Goal: Transaction & Acquisition: Purchase product/service

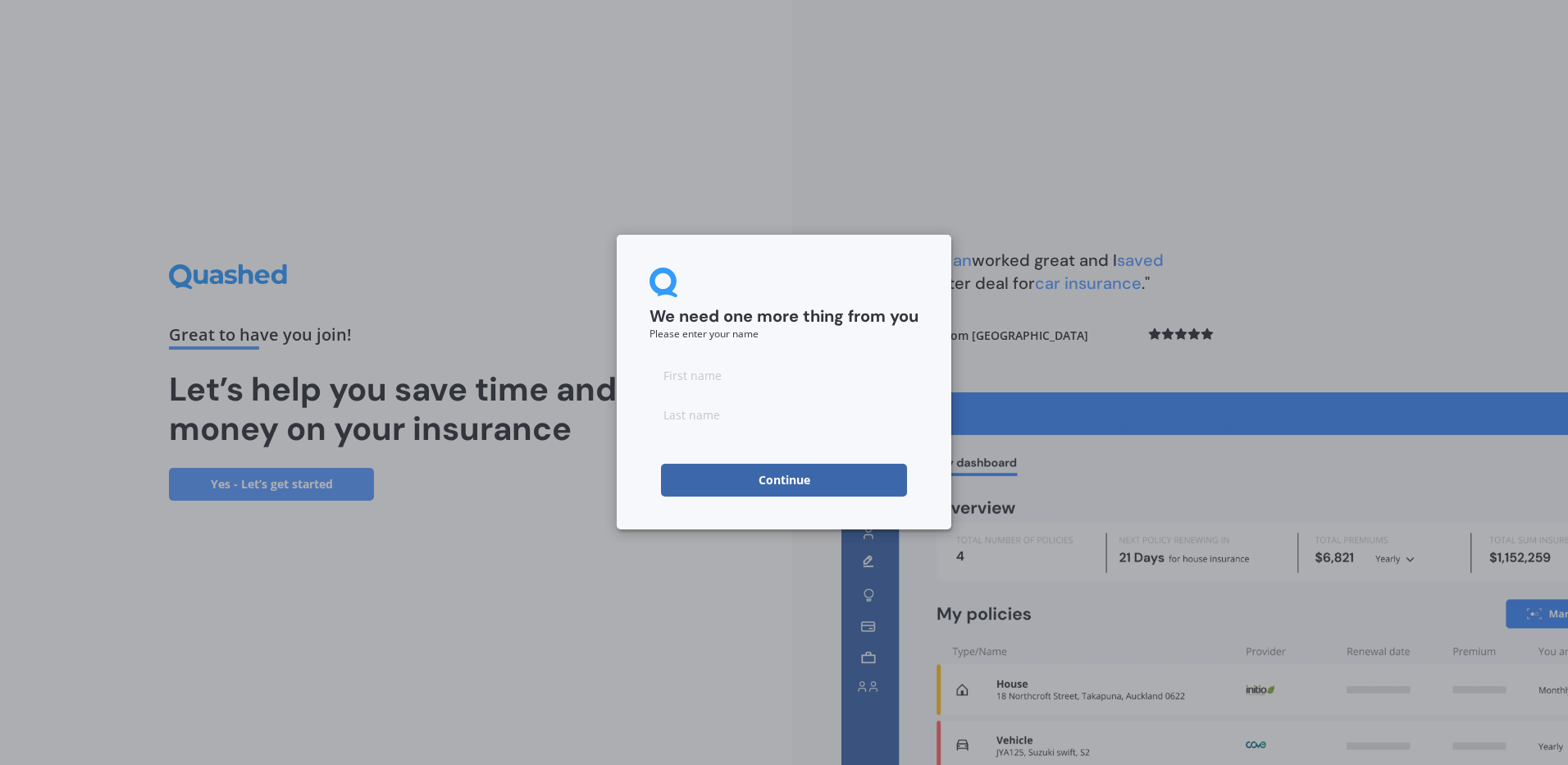
click at [711, 368] on input at bounding box center [784, 375] width 269 height 33
type input "[PERSON_NAME]"
type input "Parkes"
click at [773, 476] on button "Continue" at bounding box center [784, 480] width 246 height 33
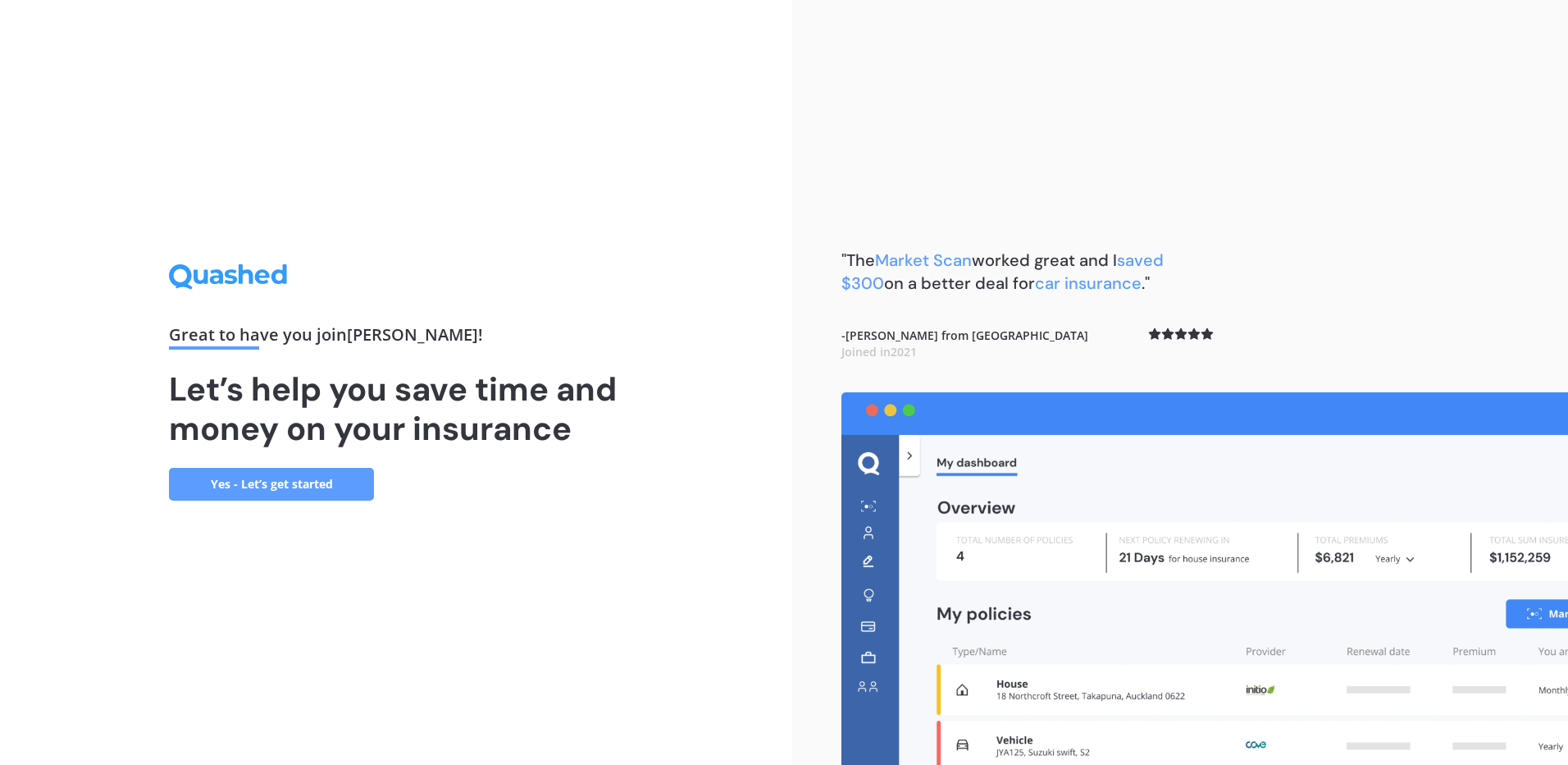
click at [253, 476] on link "Yes - Let’s get started" at bounding box center [271, 484] width 205 height 33
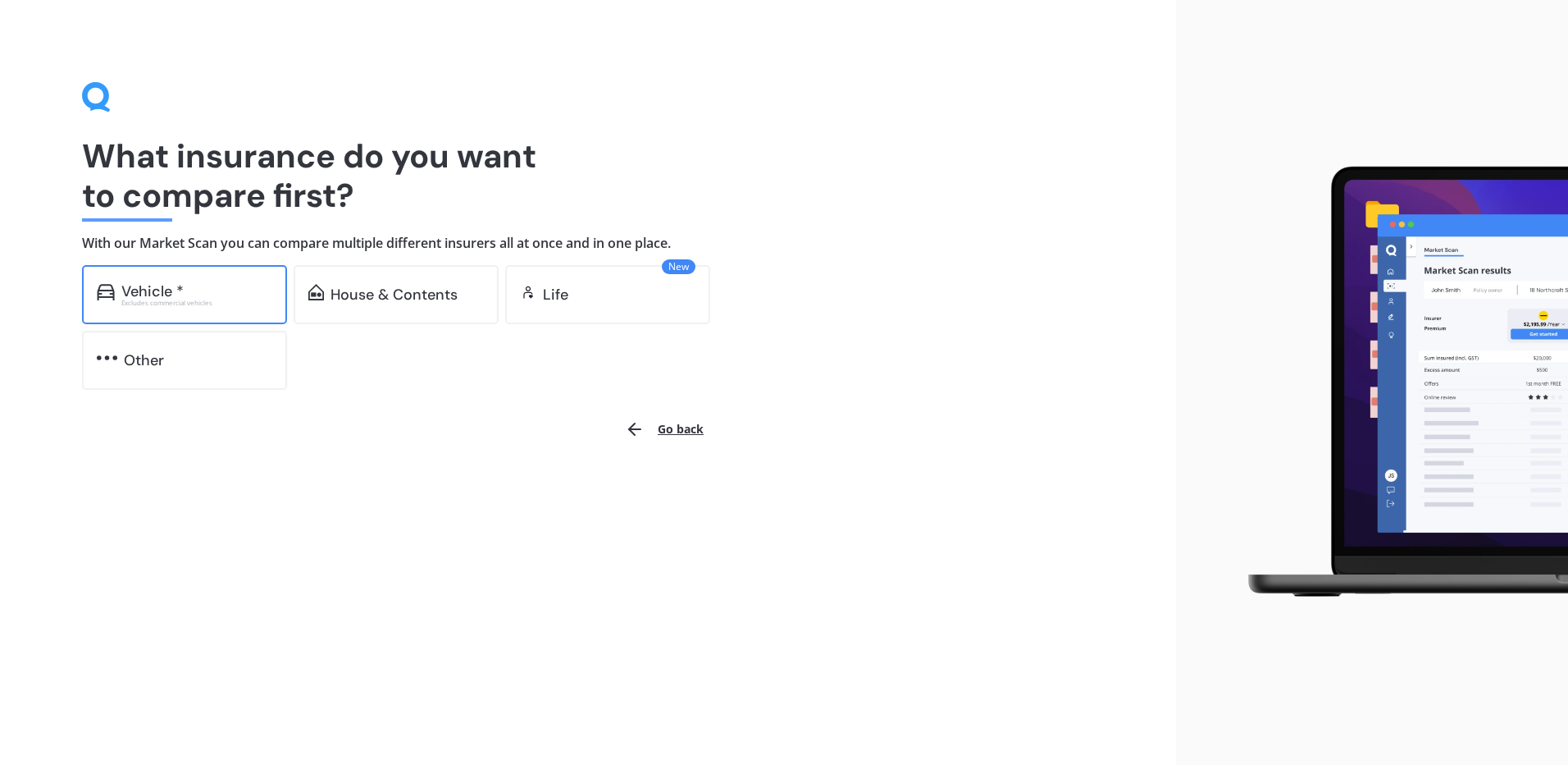
click at [181, 292] on div "Vehicle *" at bounding box center [152, 291] width 62 height 16
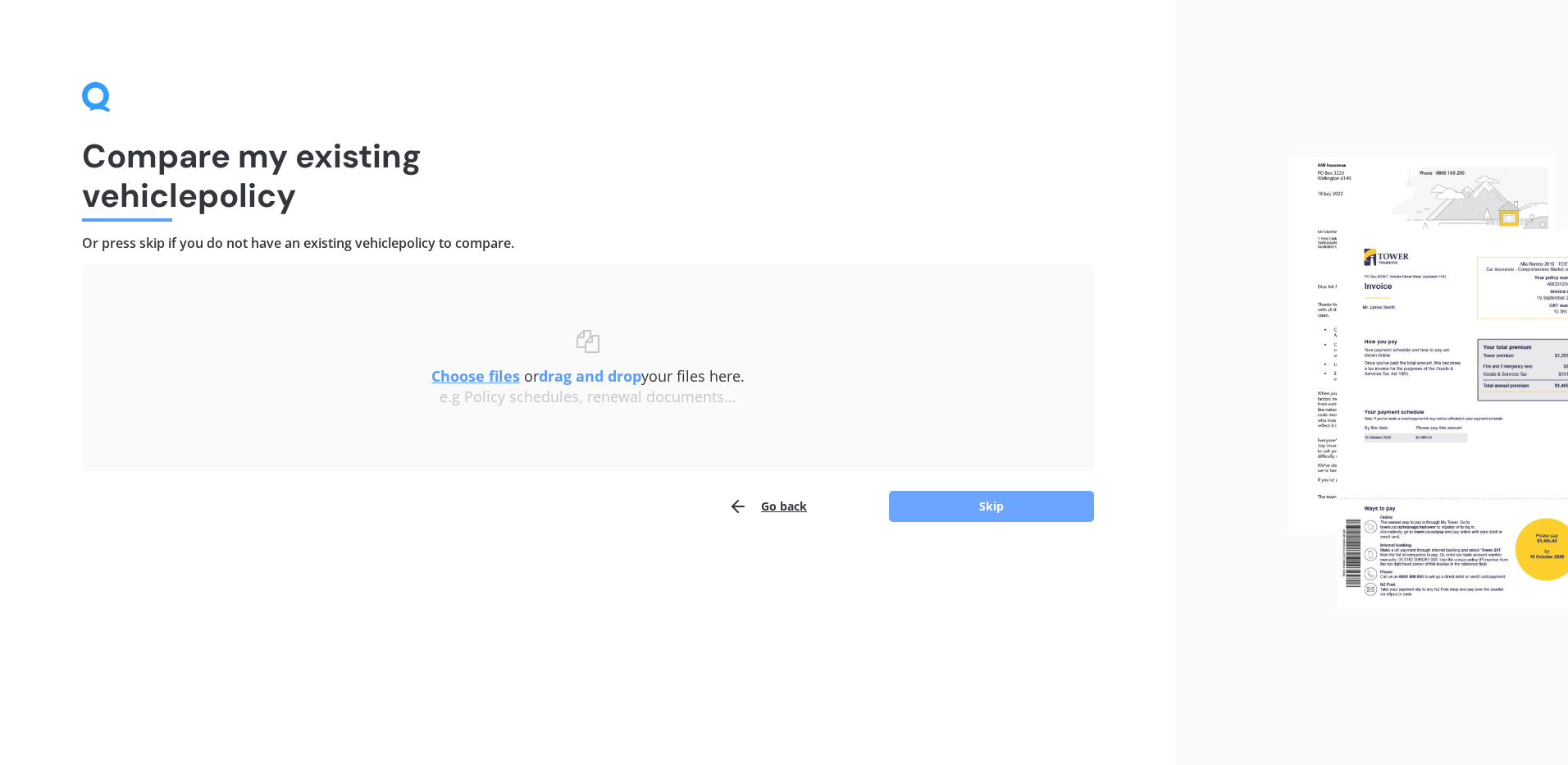
click at [970, 507] on button "Skip" at bounding box center [991, 507] width 205 height 31
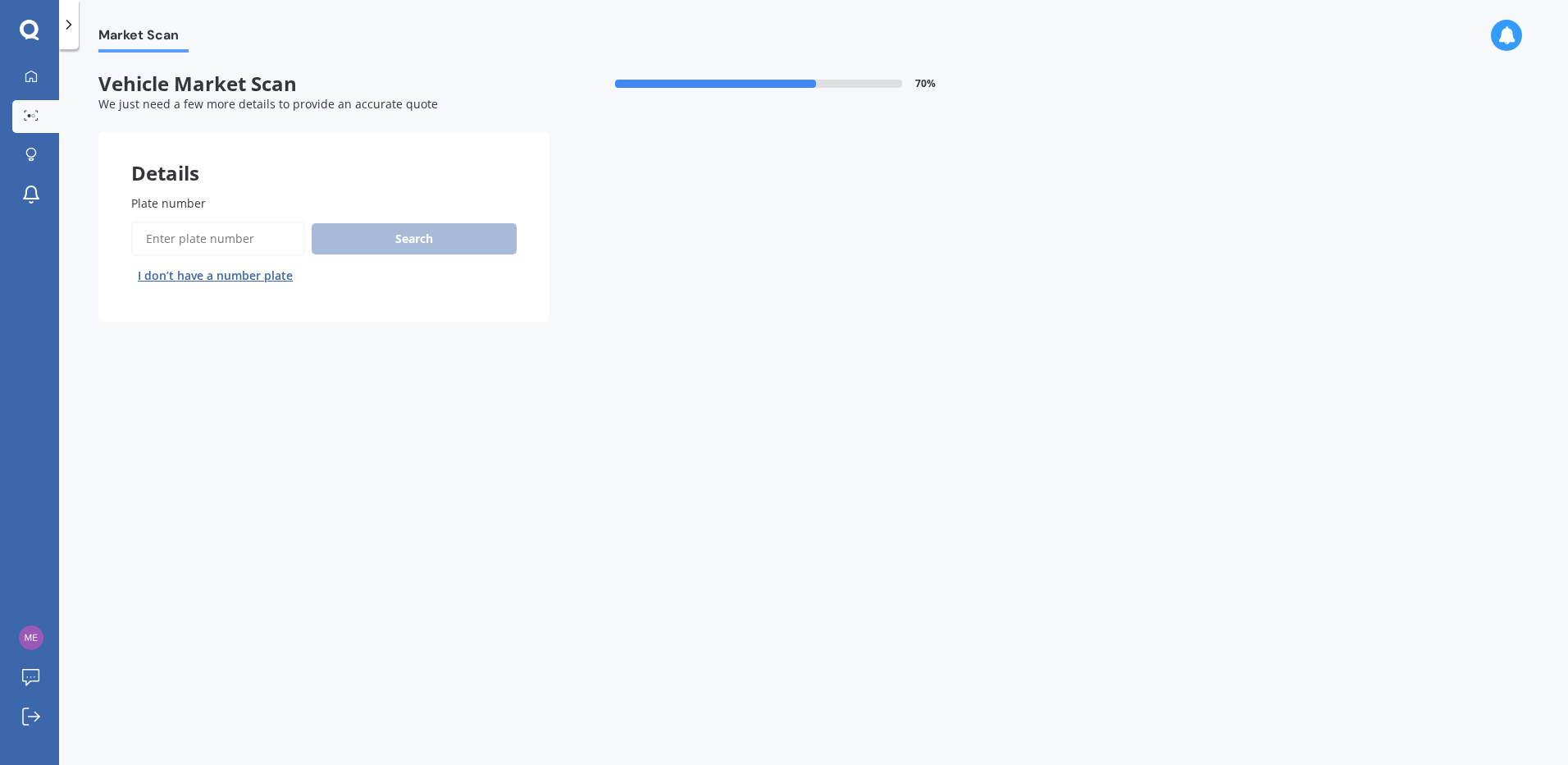
click at [405, 242] on div "Search I don’t have a number plate" at bounding box center [324, 255] width 386 height 67
click at [219, 239] on input "Plate number" at bounding box center [218, 239] width 174 height 34
type input "OR3430"
click at [437, 233] on button "Search" at bounding box center [414, 239] width 205 height 31
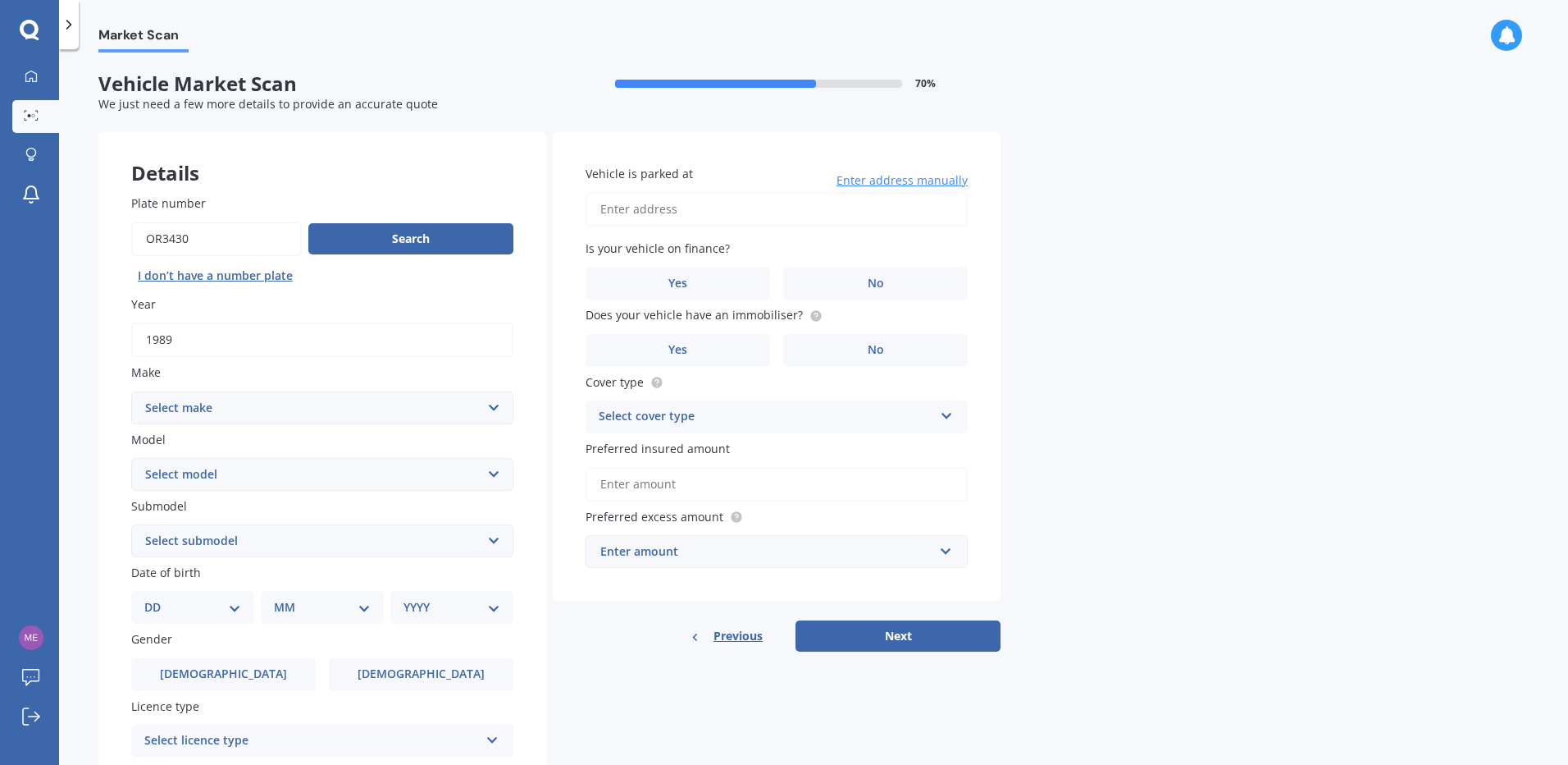
click at [475, 413] on select "Select make AC ALFA ROMEO ASTON [PERSON_NAME] AUDI AUSTIN BEDFORD Bentley BMW B…" at bounding box center [322, 407] width 382 height 33
select select "NISSAN"
click at [131, 391] on select "Select make AC ALFA ROMEO ASTON [PERSON_NAME] AUDI AUSTIN BEDFORD Bentley BMW B…" at bounding box center [322, 407] width 382 height 33
click at [490, 470] on select "Select model 1200 180SX 200SX 300ZX 350Z 370Z Ad Altima ARIYA Atlas Avenir Basa…" at bounding box center [322, 474] width 382 height 33
select select "SKYLINE"
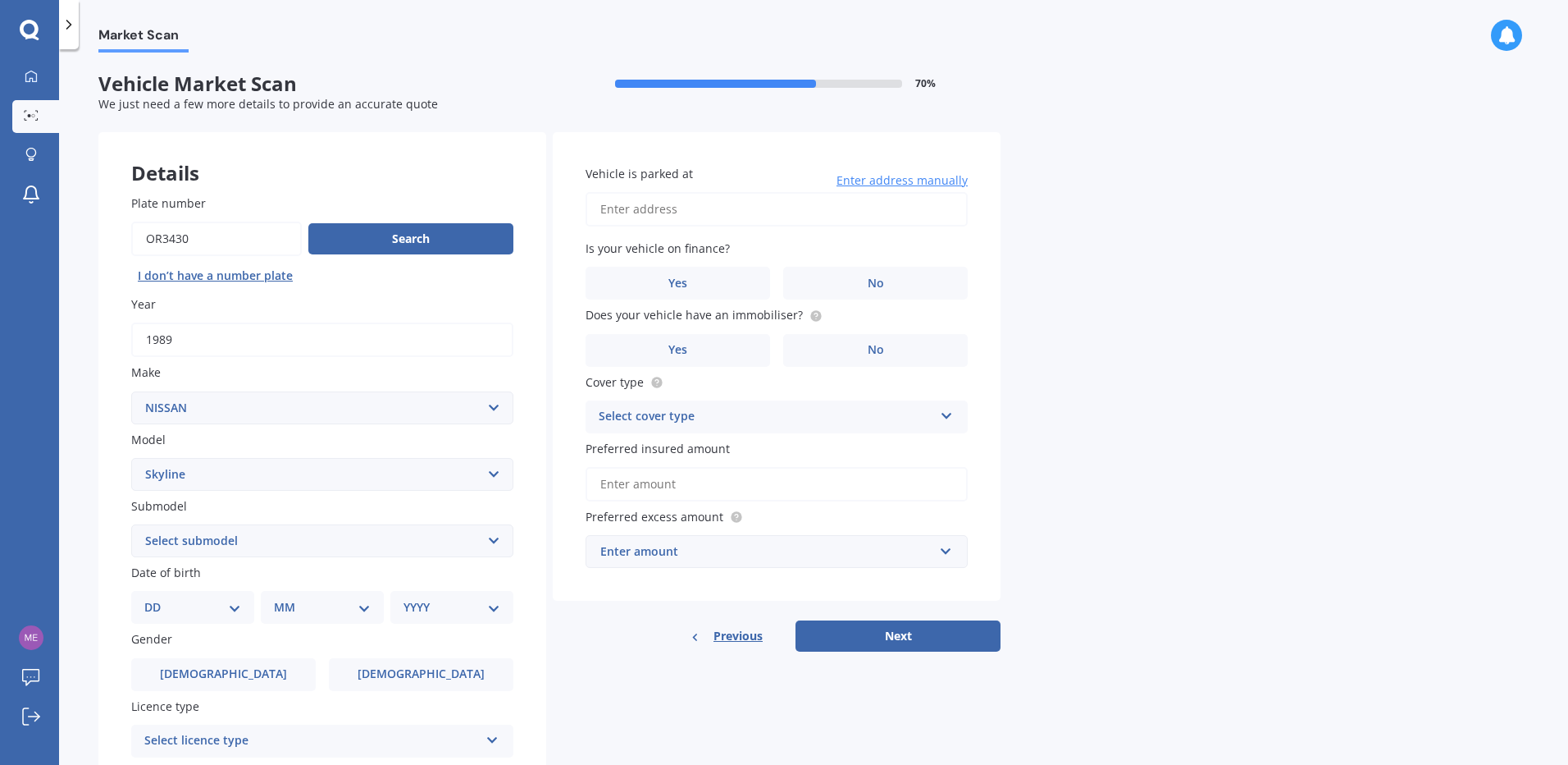
click at [131, 457] on select "Select model 1200 180SX 200SX 300ZX 350Z 370Z Ad Altima ARIYA Atlas Avenir Basa…" at bounding box center [322, 474] width 382 height 33
click at [494, 539] on select "Select submodel (All other non turbo) 200 GT 250GT 300GT 350GT 350GT Hybrid 370…" at bounding box center [322, 541] width 382 height 33
select select "SILHOUETTE"
click at [131, 525] on select "Select submodel (All other non turbo) 200 GT 250GT 300GT 350GT 350GT Hybrid 370…" at bounding box center [322, 541] width 382 height 33
click at [160, 609] on select "DD 01 02 03 04 05 06 07 08 09 10 11 12 13 14 15 16 17 18 19 20 21 22 23 24 25 2…" at bounding box center [193, 606] width 96 height 18
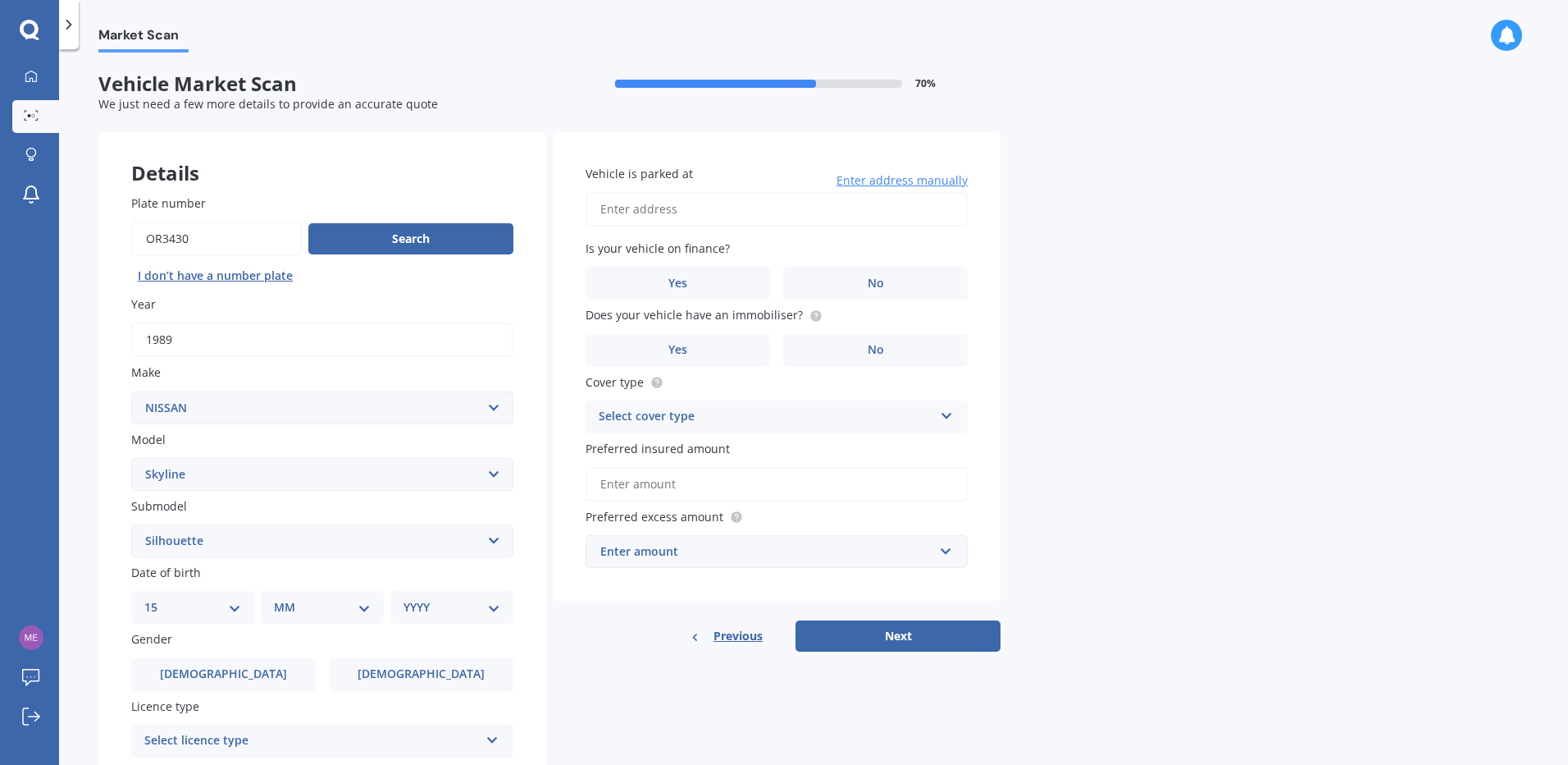
click at [158, 598] on select "DD 01 02 03 04 05 06 07 08 09 10 11 12 13 14 15 16 17 18 19 20 21 22 23 24 25 2…" at bounding box center [193, 606] width 96 height 18
select select "05"
select select "10"
click at [241, 613] on select "DD 01 02 03 04 05 06 07 08 09 10 11 12 13 14 15 16 17 18 19 20 21 22 23 24 25 2…" at bounding box center [202, 606] width 90 height 18
select select "15"
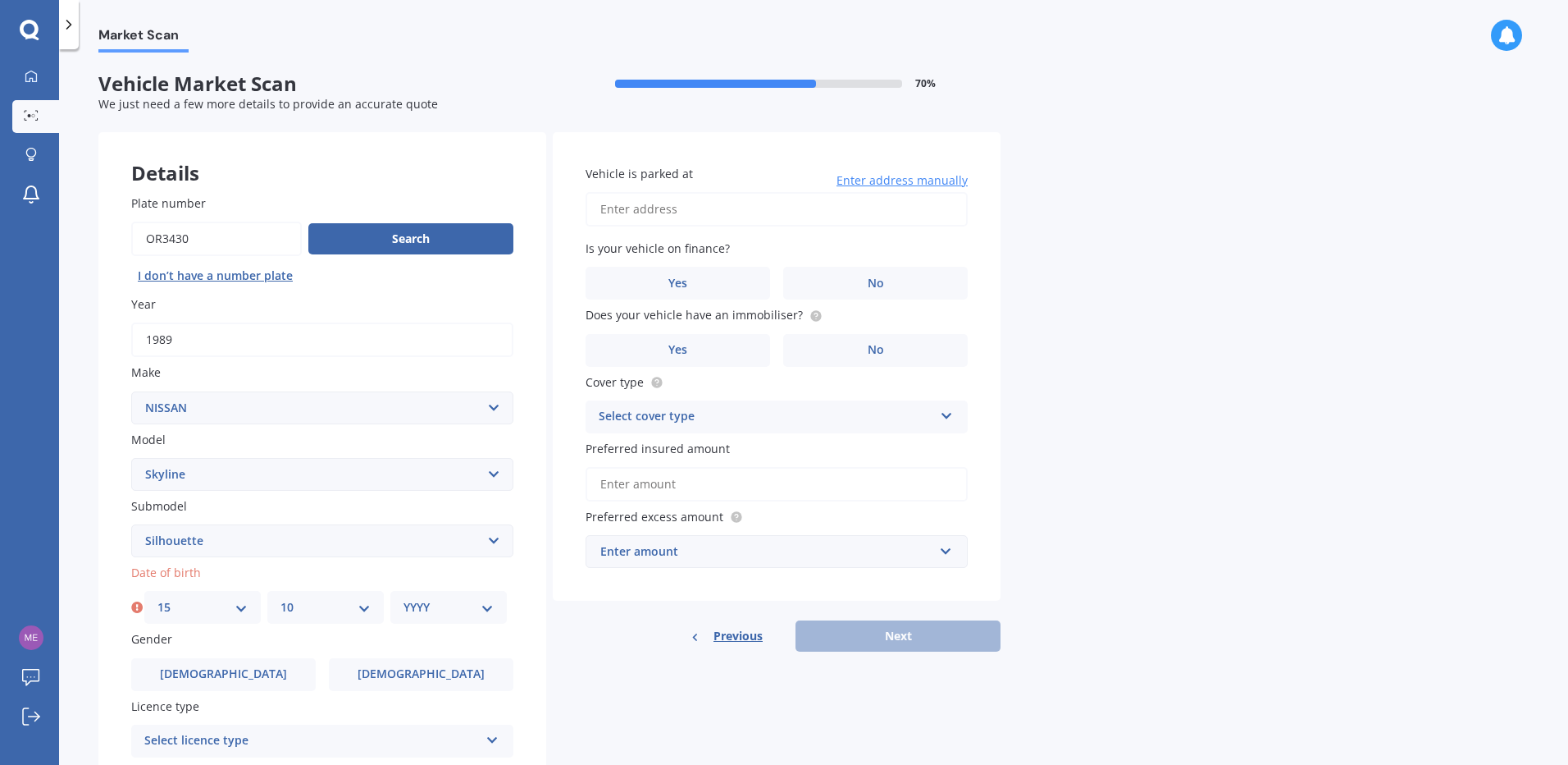
click at [158, 598] on select "DD 01 02 03 04 05 06 07 08 09 10 11 12 13 14 15 16 17 18 19 20 21 22 23 24 25 2…" at bounding box center [202, 606] width 90 height 18
drag, startPoint x: 354, startPoint y: 609, endPoint x: 352, endPoint y: 596, distance: 13.2
click at [354, 608] on select "MM 01 02 03 04 05 06 07 08 09 10 11 12" at bounding box center [325, 606] width 90 height 18
select select "05"
click at [281, 598] on select "MM 01 02 03 04 05 06 07 08 09 10 11 12" at bounding box center [325, 606] width 90 height 18
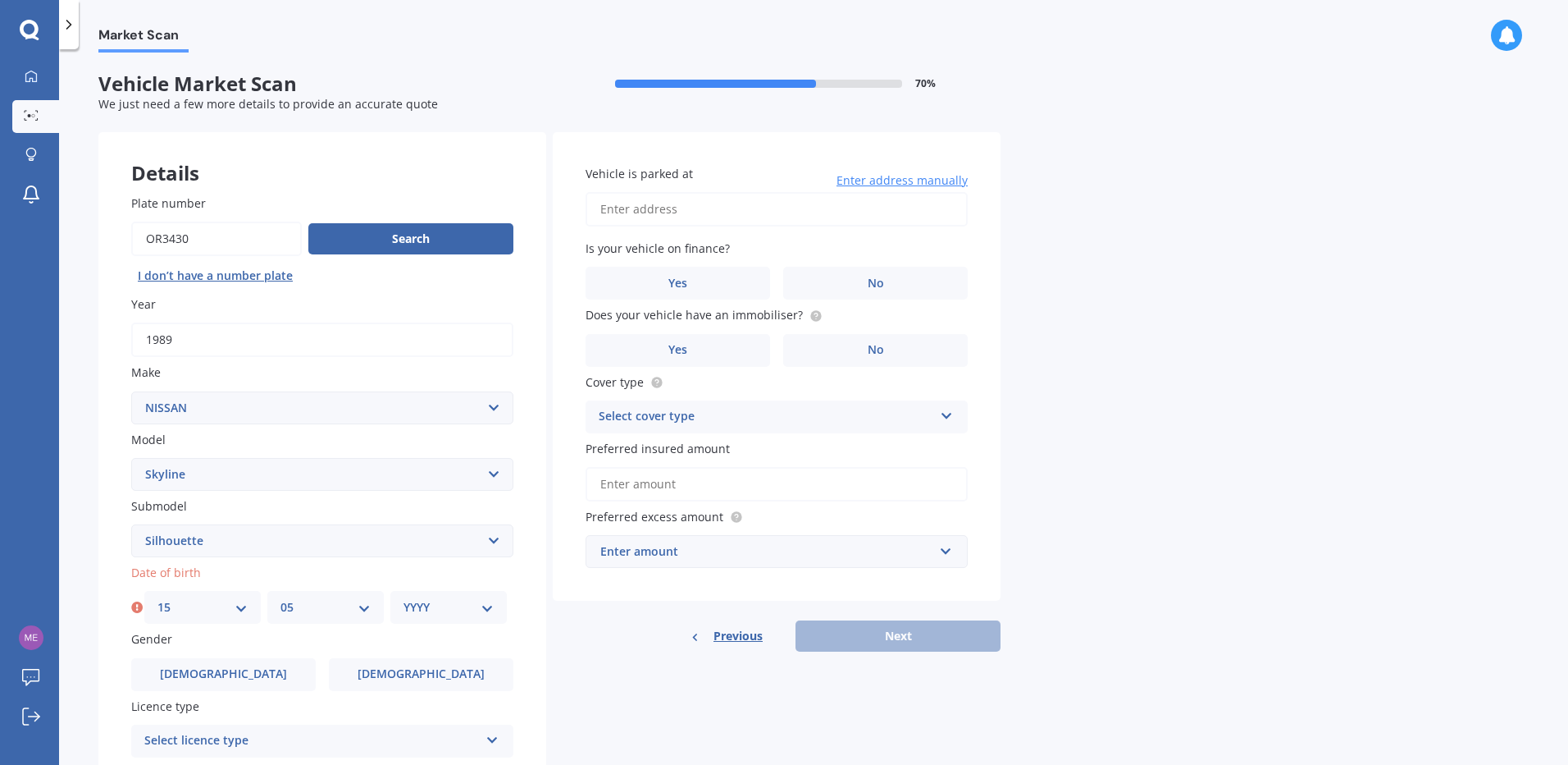
click at [472, 612] on select "YYYY 2025 2024 2023 2022 2021 2020 2019 2018 2017 2016 2015 2014 2013 2012 2011…" at bounding box center [449, 606] width 90 height 18
select select "1953"
click at [404, 598] on select "YYYY 2025 2024 2023 2022 2021 2020 2019 2018 2017 2016 2015 2014 2013 2012 2011…" at bounding box center [449, 606] width 90 height 18
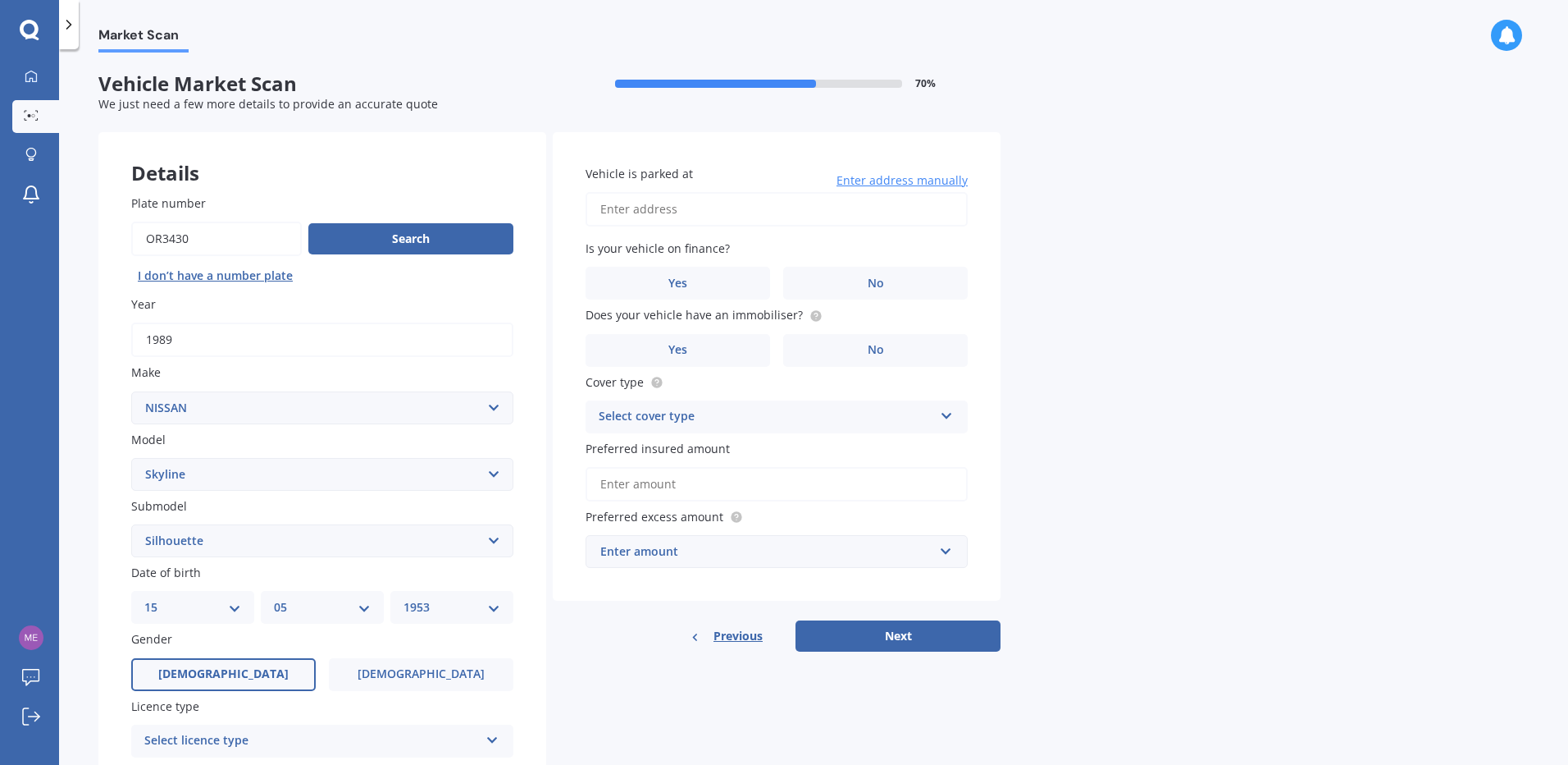
click at [226, 671] on span "[DEMOGRAPHIC_DATA]" at bounding box center [223, 674] width 130 height 14
click at [0, 0] on input "[DEMOGRAPHIC_DATA]" at bounding box center [0, 0] width 0 height 0
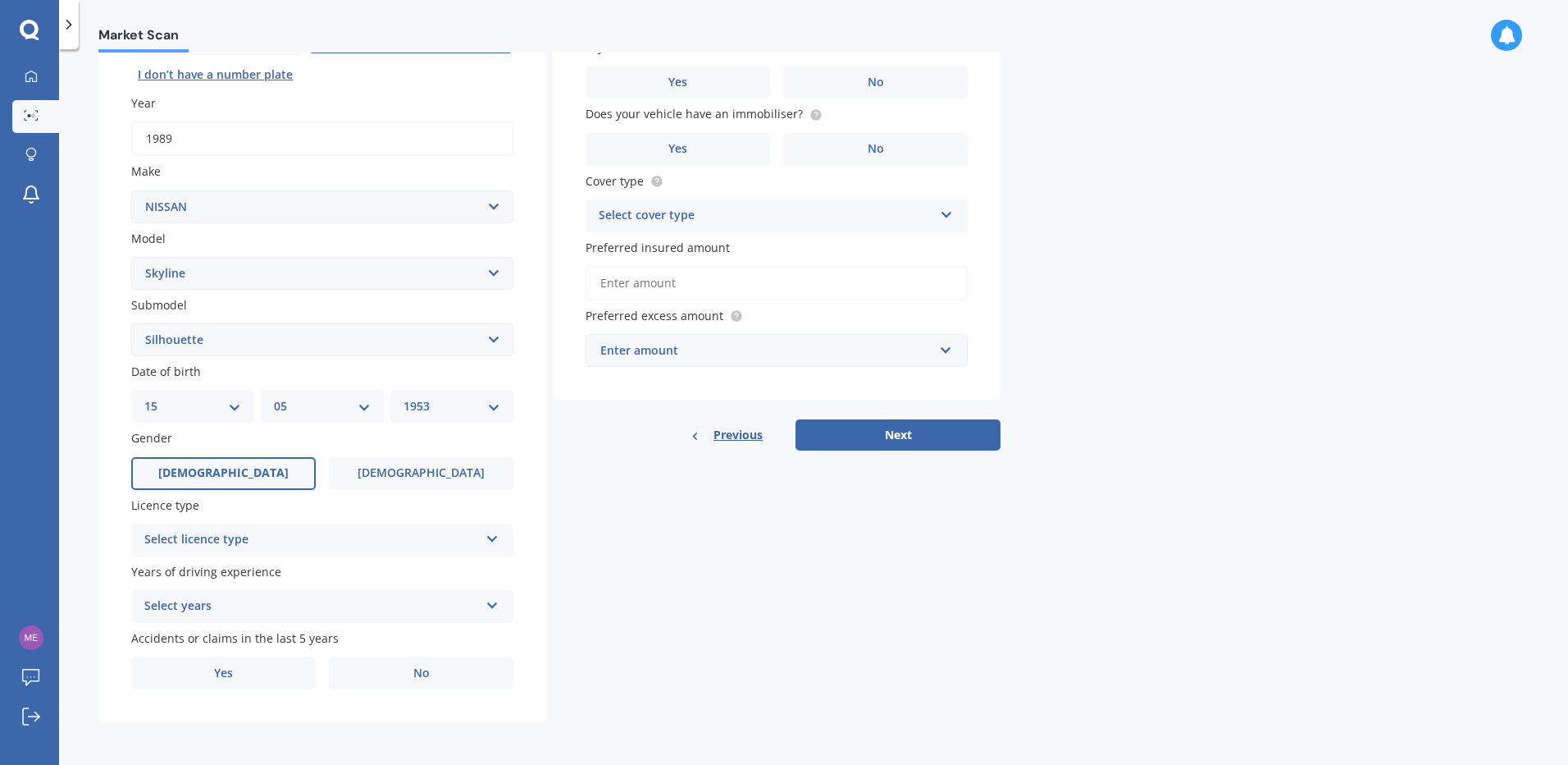
click at [440, 543] on div "Select licence type" at bounding box center [312, 539] width 335 height 20
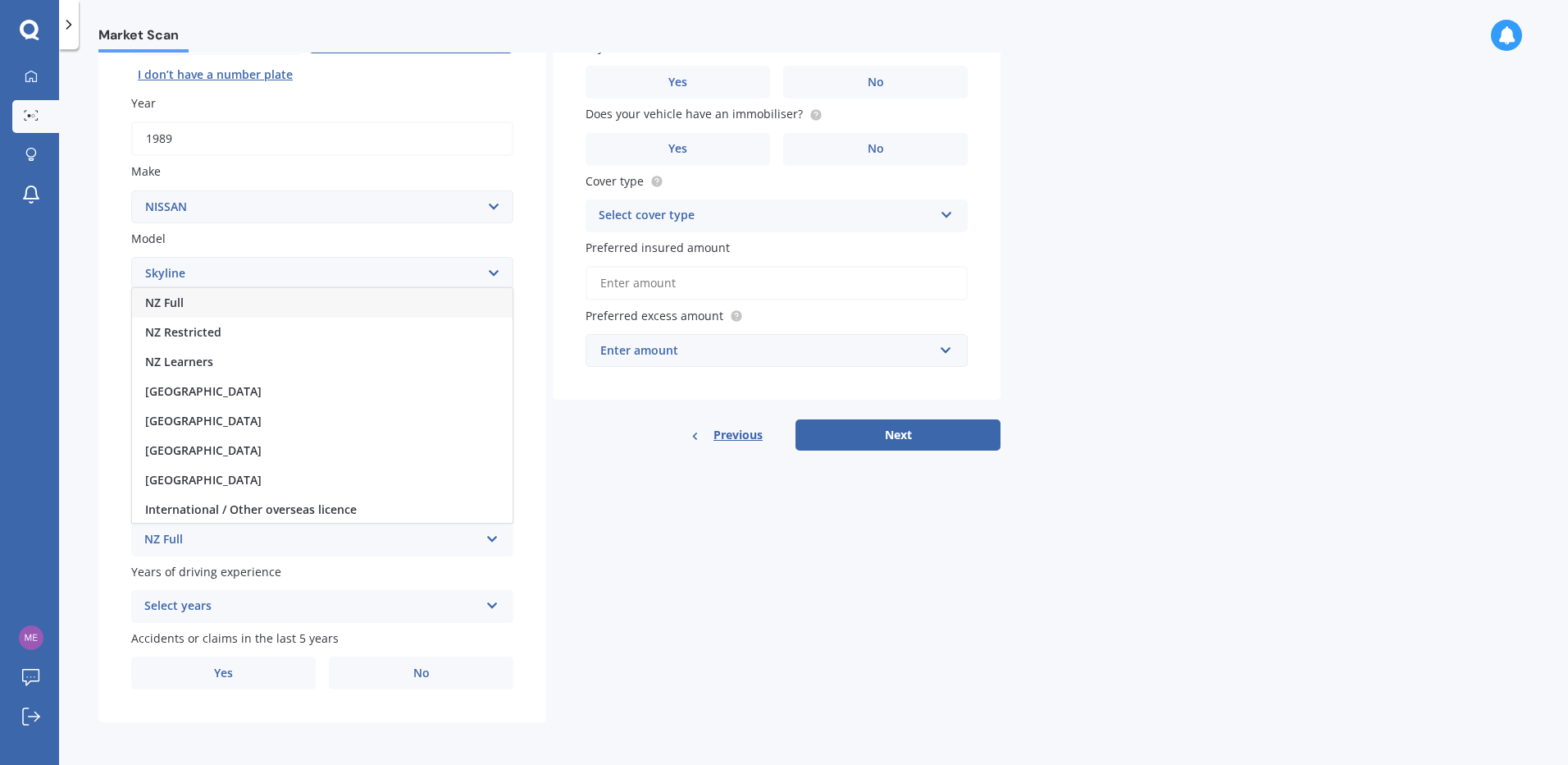
click at [185, 309] on div "NZ Full" at bounding box center [322, 302] width 381 height 29
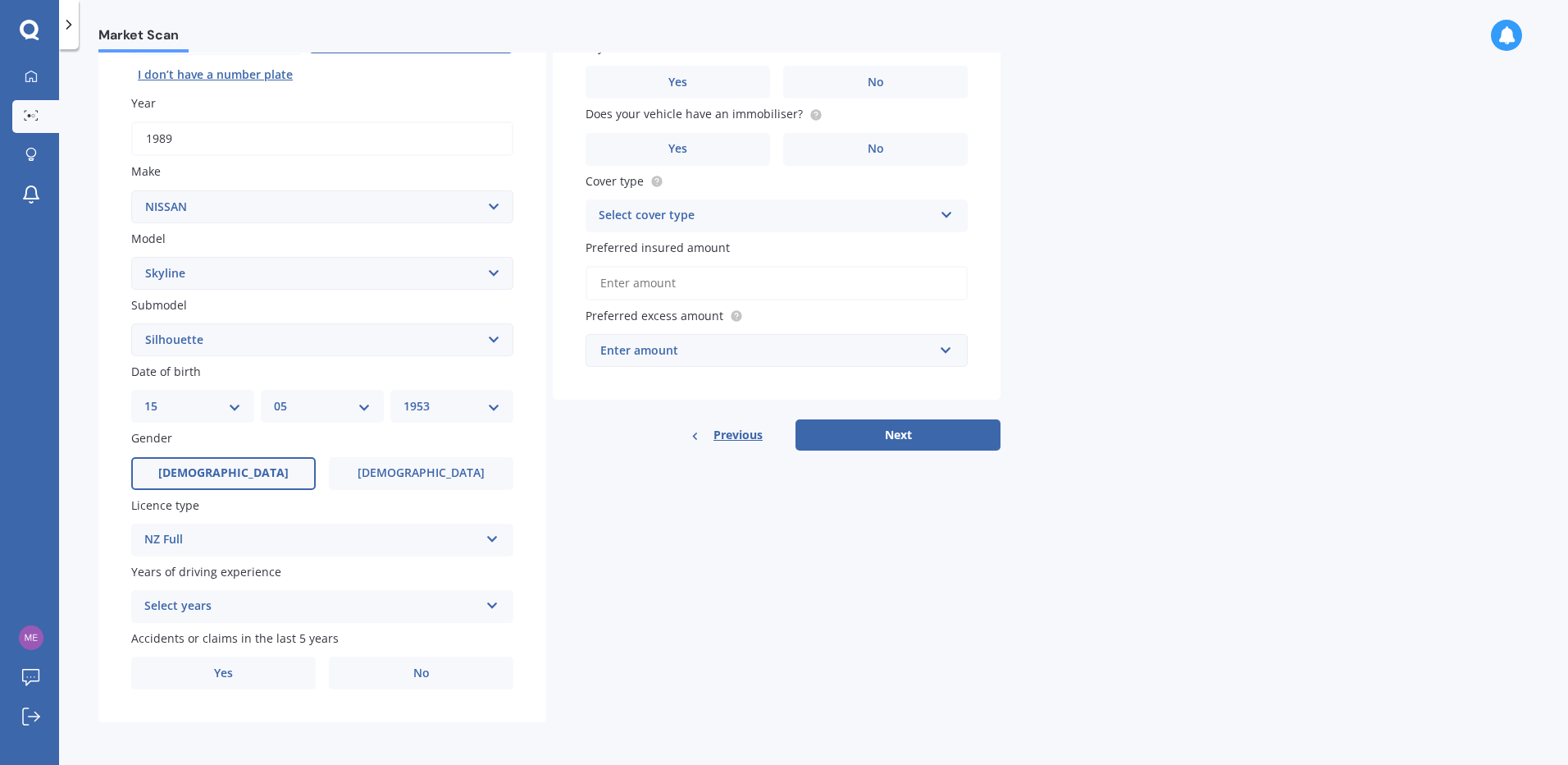
click at [482, 605] on div "Select years 5 or more years 4 years 3 years 2 years 1 year" at bounding box center [322, 606] width 382 height 33
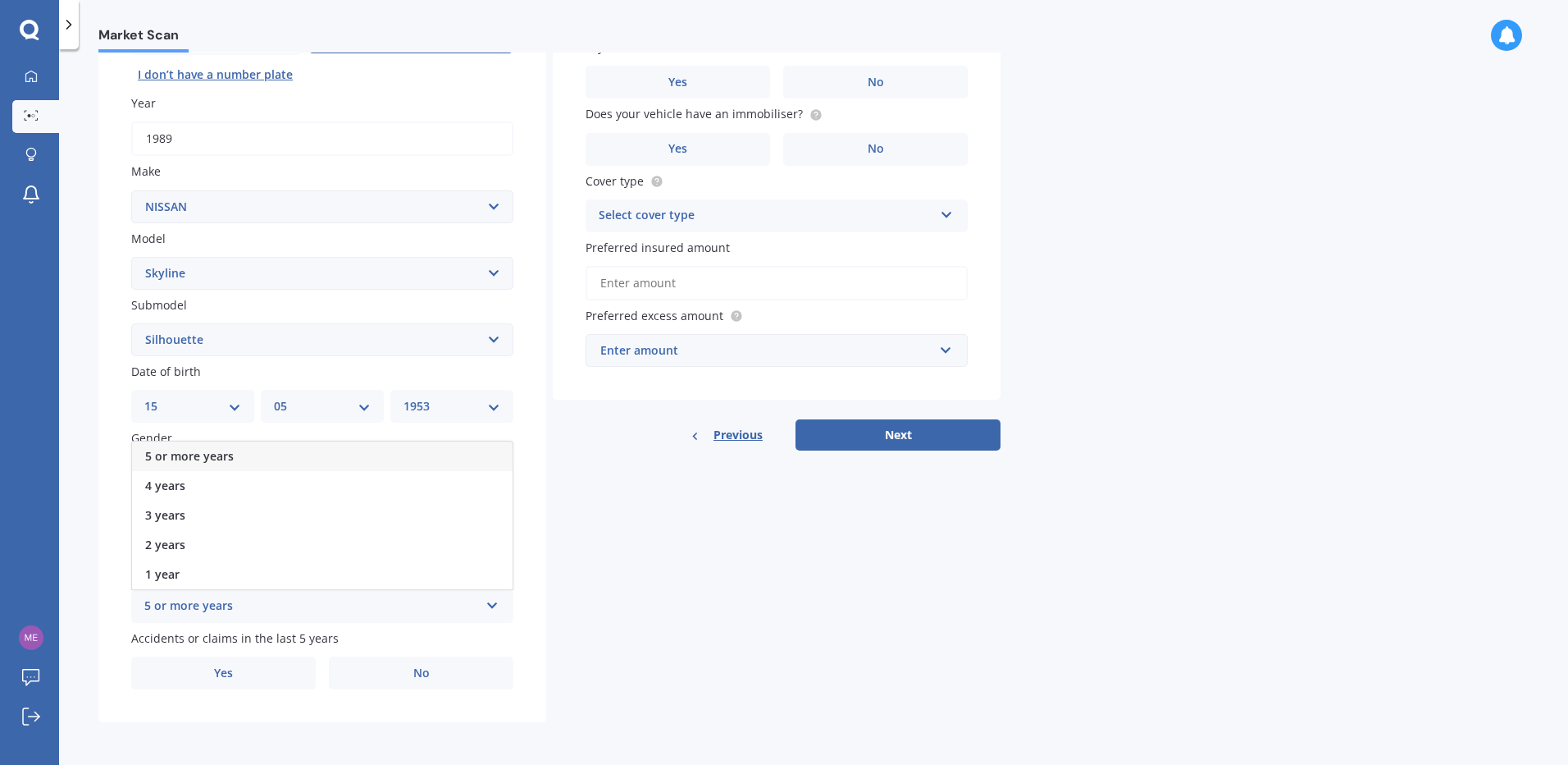
click at [175, 451] on span "5 or more years" at bounding box center [189, 456] width 89 height 16
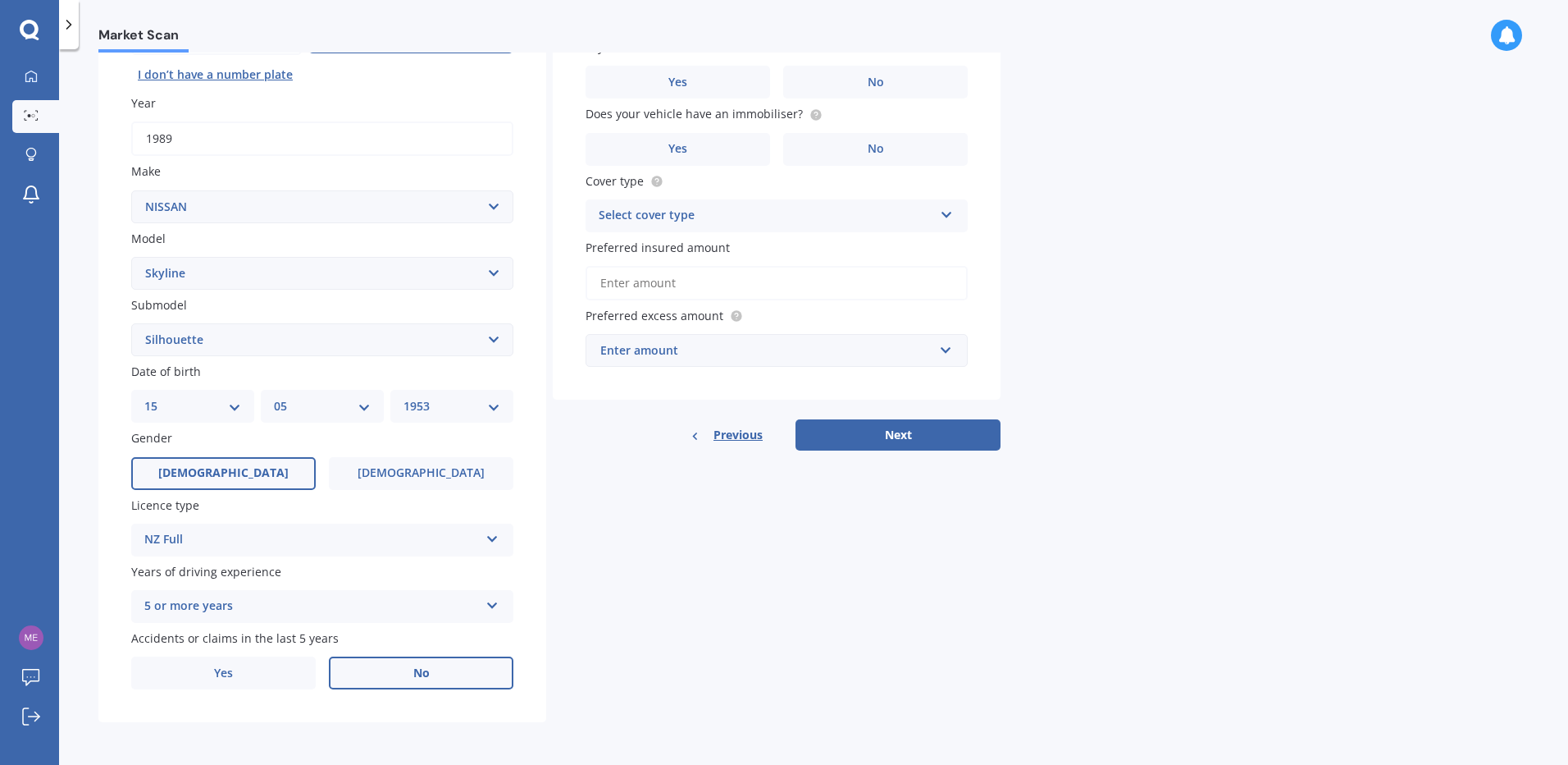
click at [403, 670] on label "No" at bounding box center [421, 673] width 184 height 33
click at [0, 0] on input "No" at bounding box center [0, 0] width 0 height 0
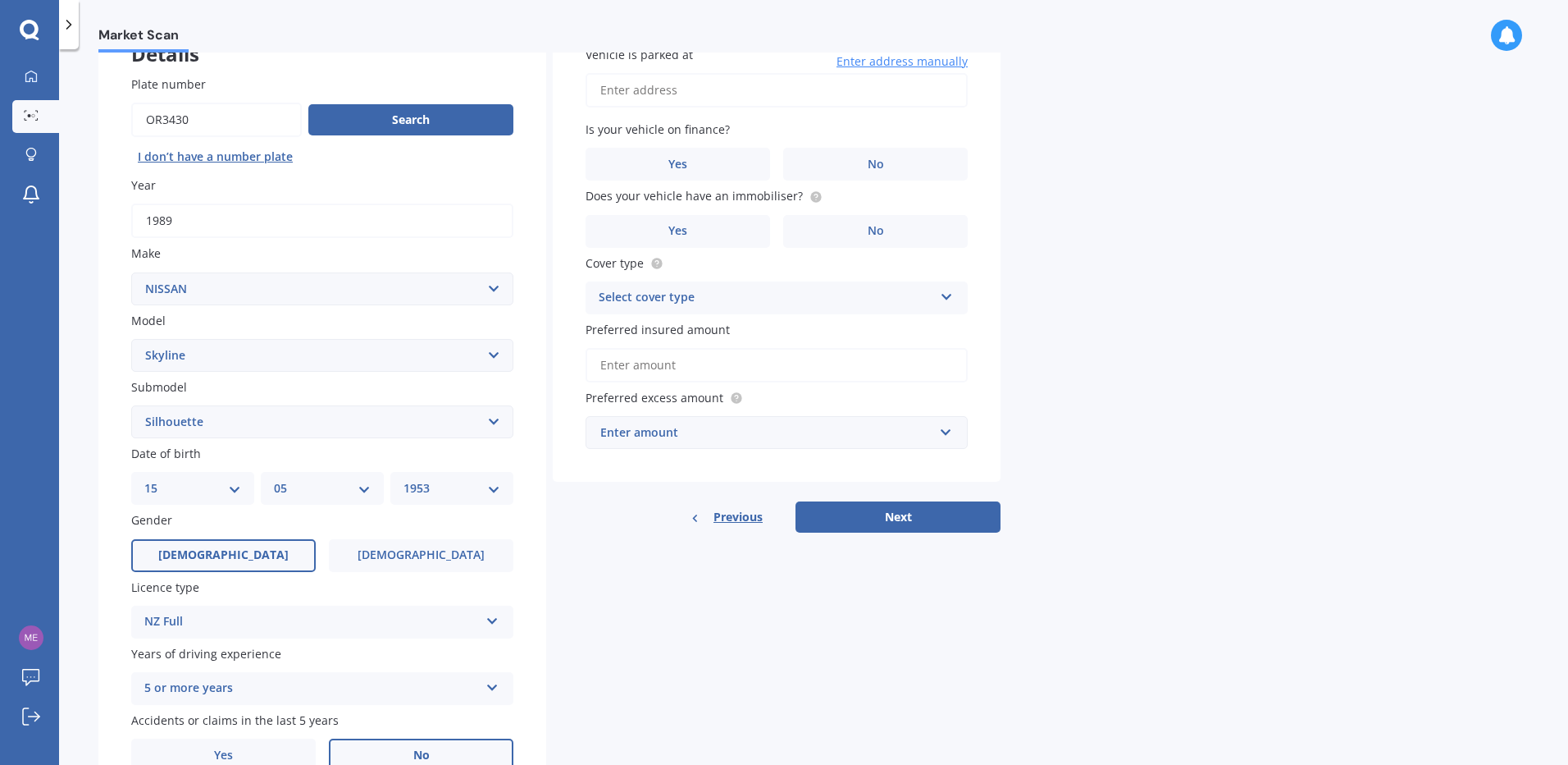
scroll to position [37, 0]
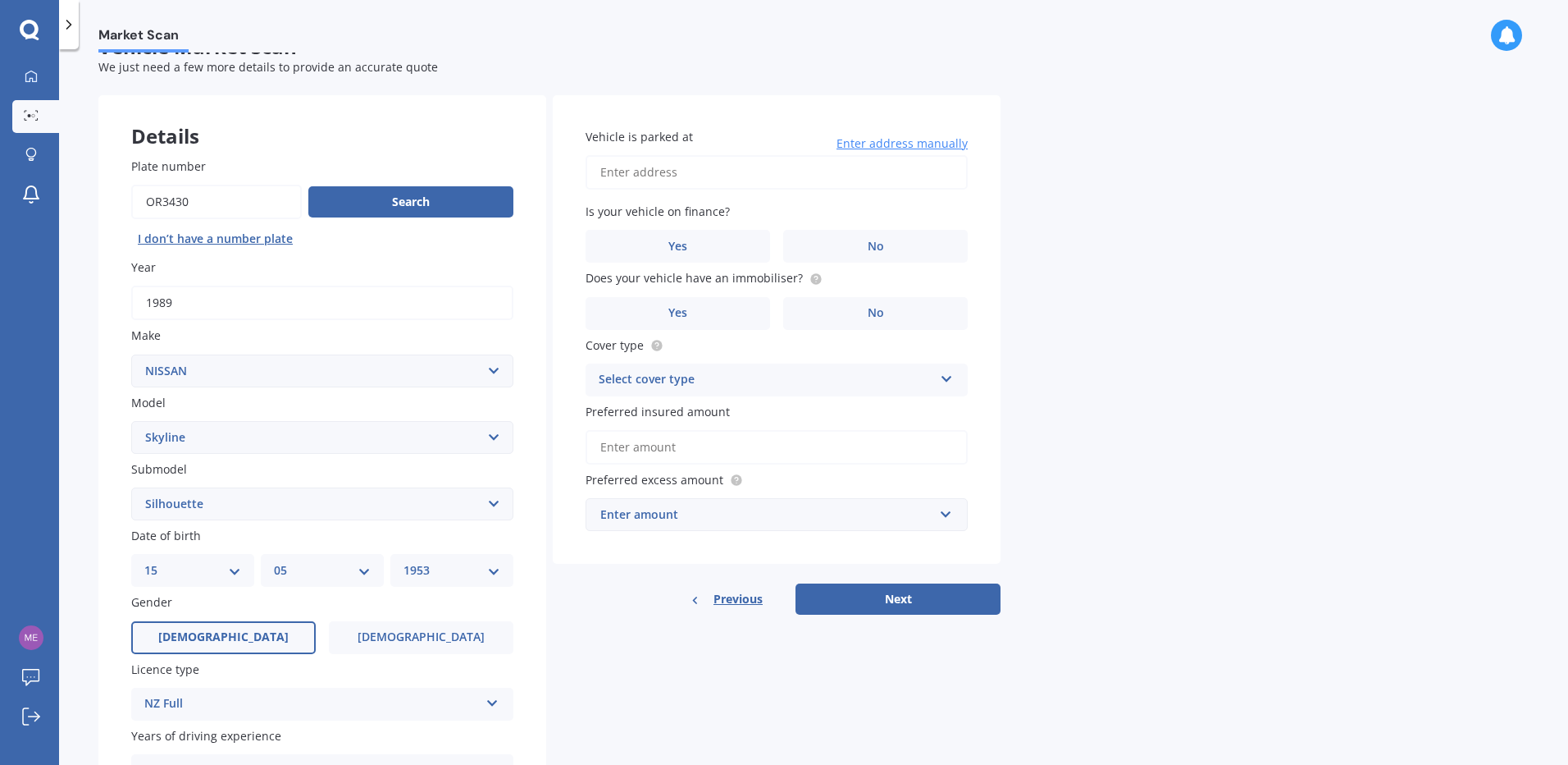
click at [604, 167] on input "Vehicle is parked at" at bounding box center [777, 172] width 382 height 34
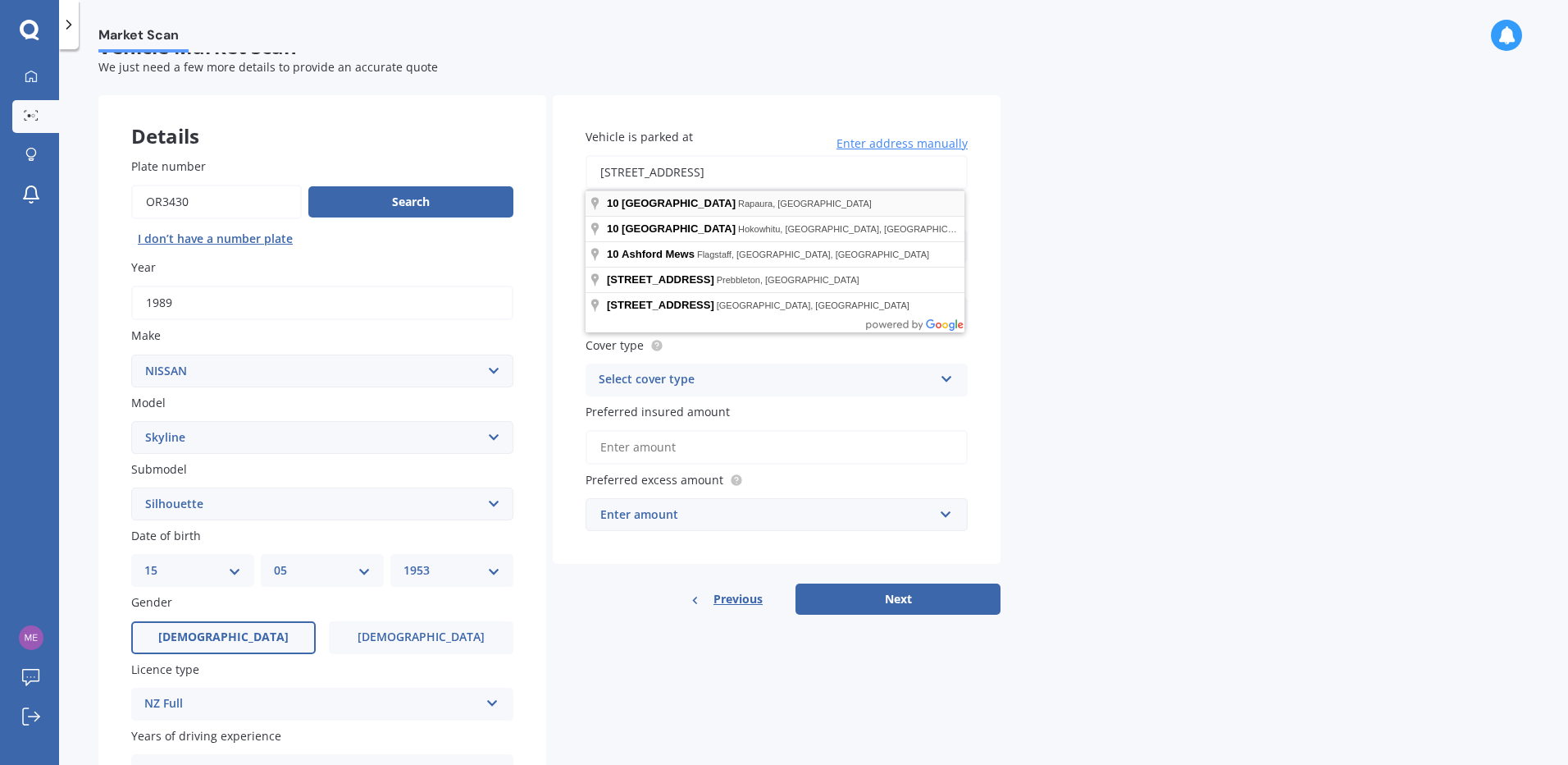
type input "[STREET_ADDRESS]"
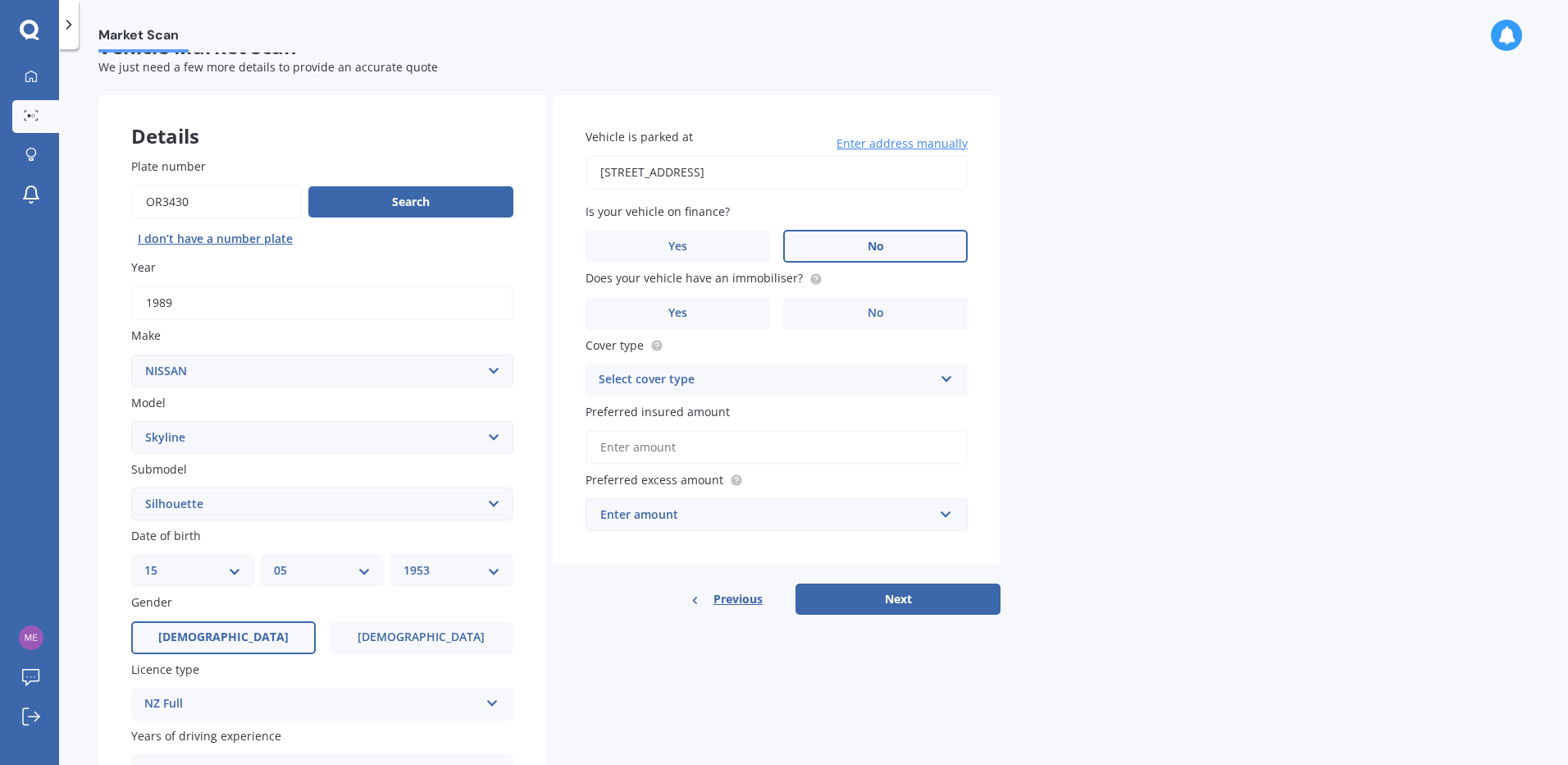
click at [871, 248] on span "No" at bounding box center [876, 246] width 16 height 14
click at [0, 0] on input "No" at bounding box center [0, 0] width 0 height 0
click at [872, 310] on span "No" at bounding box center [876, 313] width 16 height 14
click at [0, 0] on input "No" at bounding box center [0, 0] width 0 height 0
click at [891, 381] on div "Select cover type" at bounding box center [765, 380] width 335 height 20
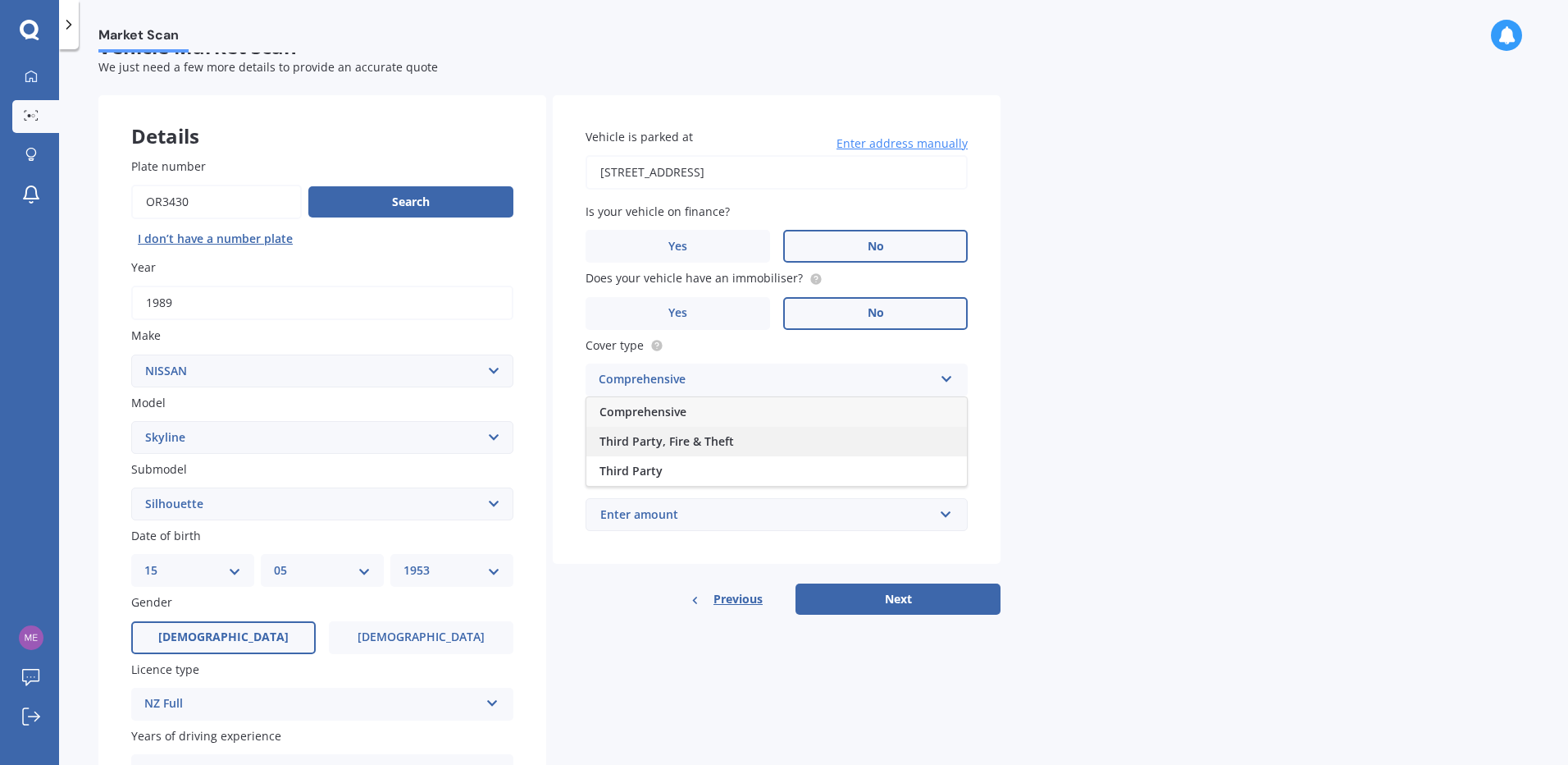
click at [754, 433] on div "Third Party, Fire & Theft" at bounding box center [777, 441] width 381 height 29
click at [665, 454] on input "Preferred insured amount" at bounding box center [777, 447] width 382 height 34
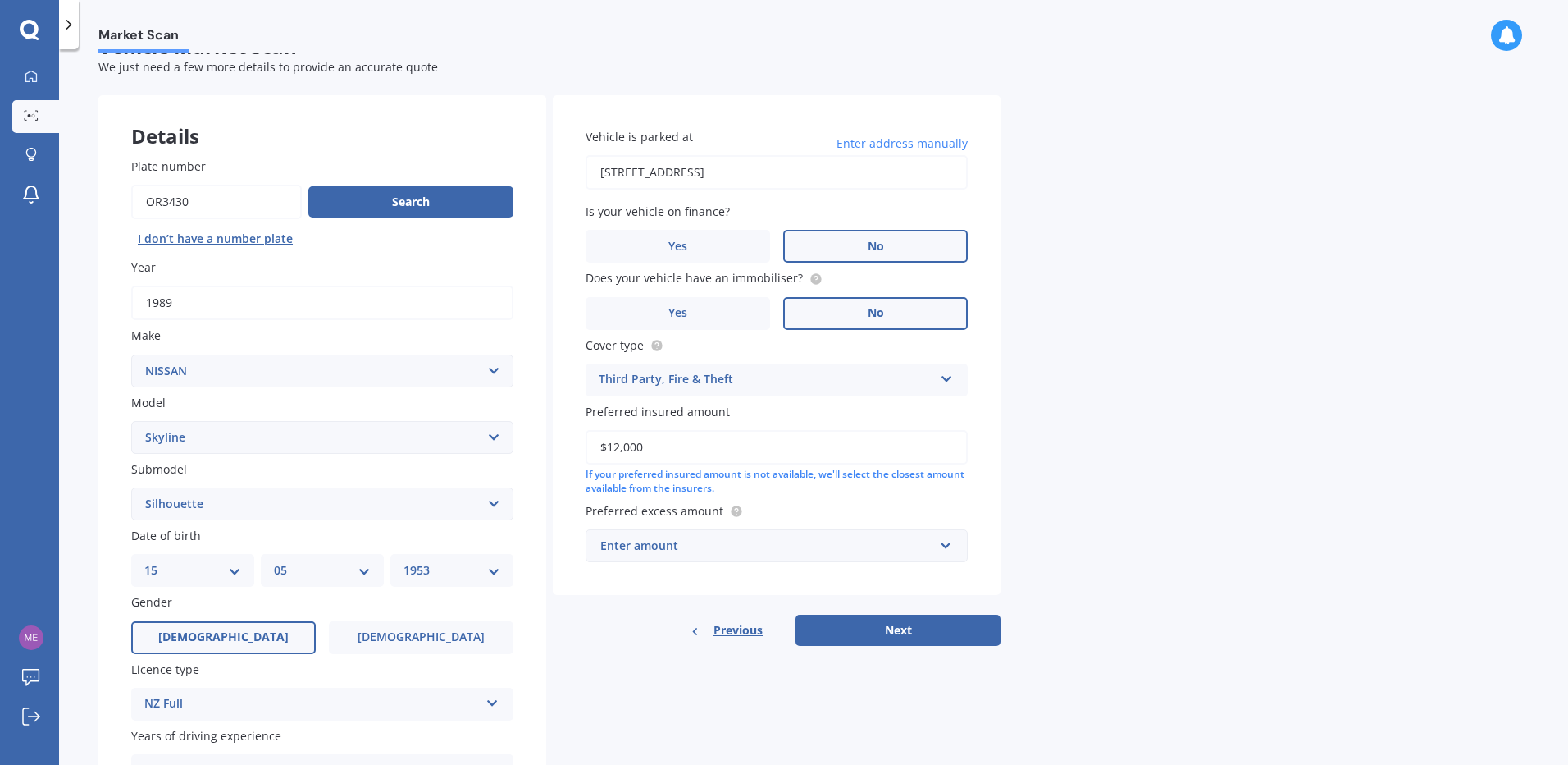
type input "$12,000"
click at [937, 548] on input "text" at bounding box center [771, 545] width 368 height 31
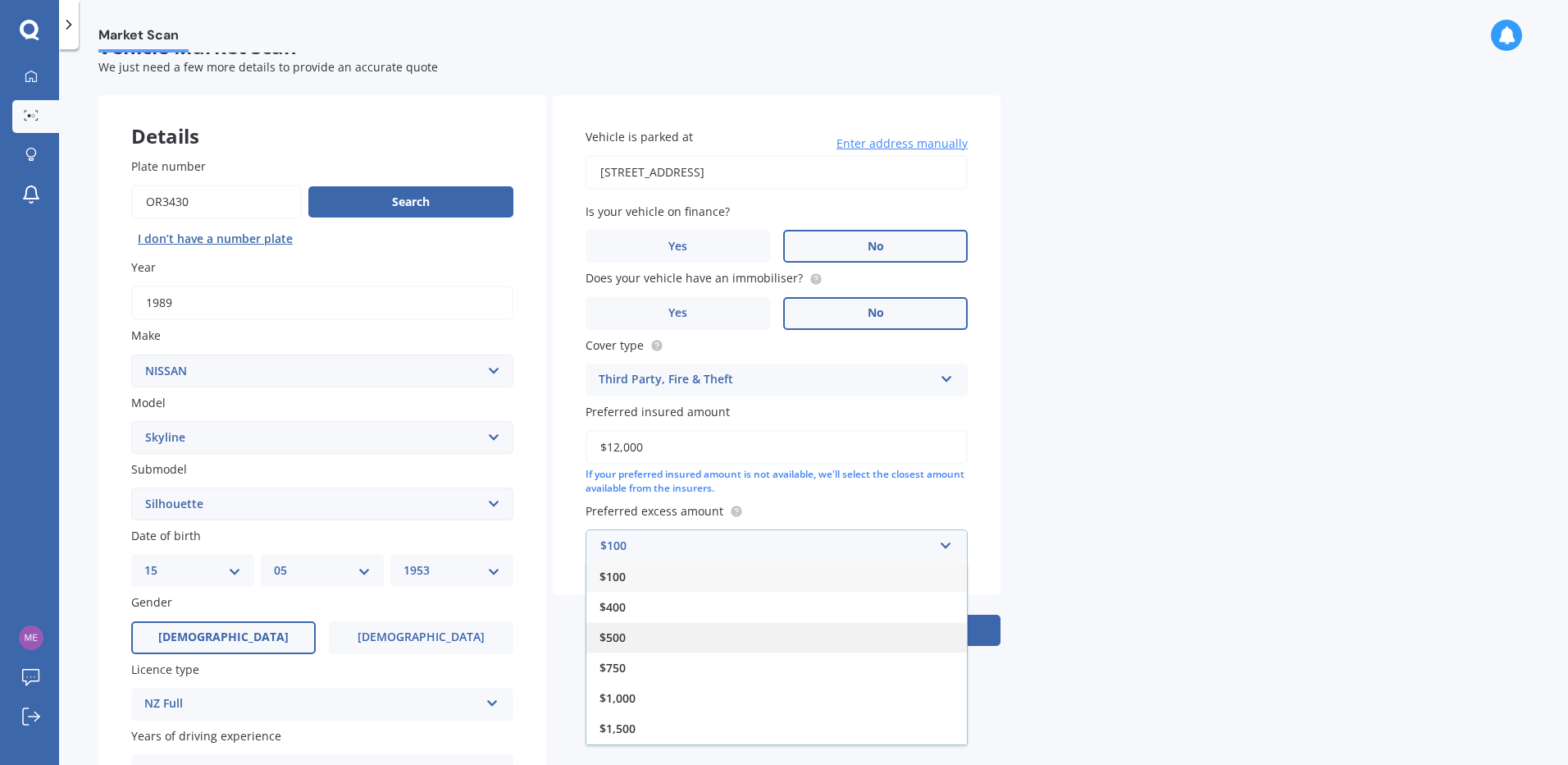
click at [621, 630] on span "$500" at bounding box center [612, 638] width 26 height 16
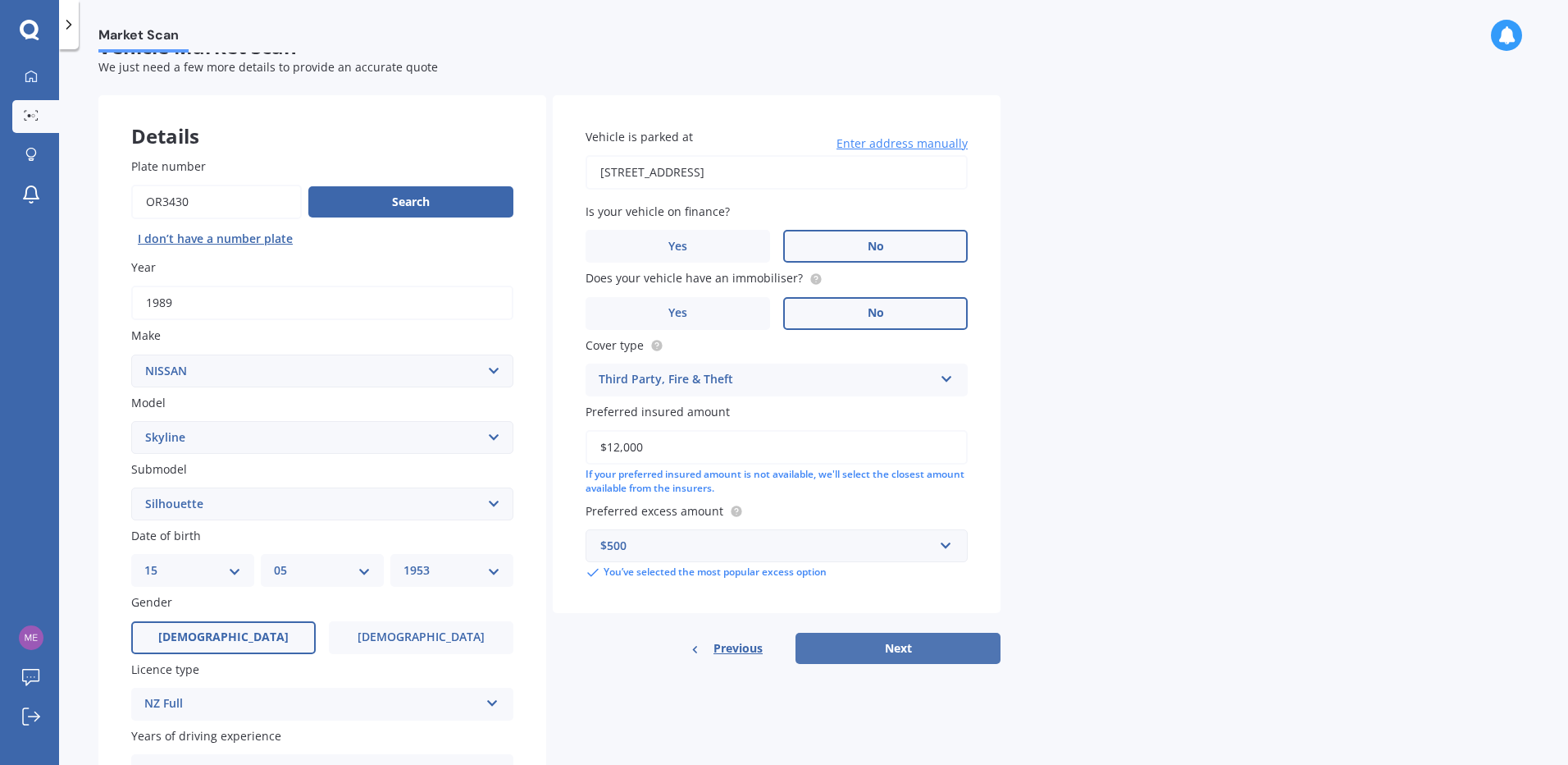
click at [873, 645] on button "Next" at bounding box center [898, 648] width 205 height 31
select select "15"
select select "05"
select select "1953"
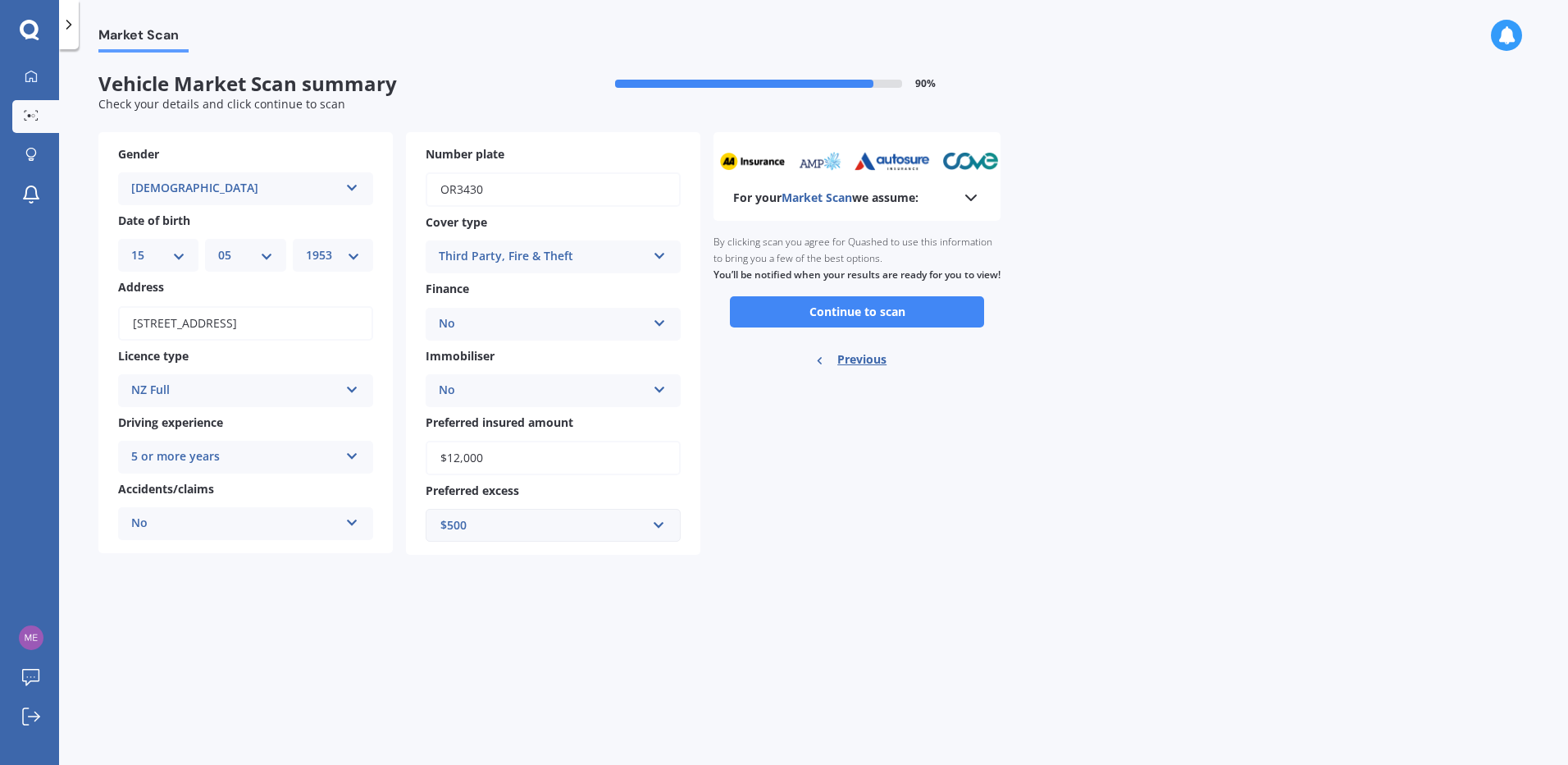
scroll to position [0, 0]
click at [862, 327] on button "Continue to scan" at bounding box center [857, 312] width 254 height 31
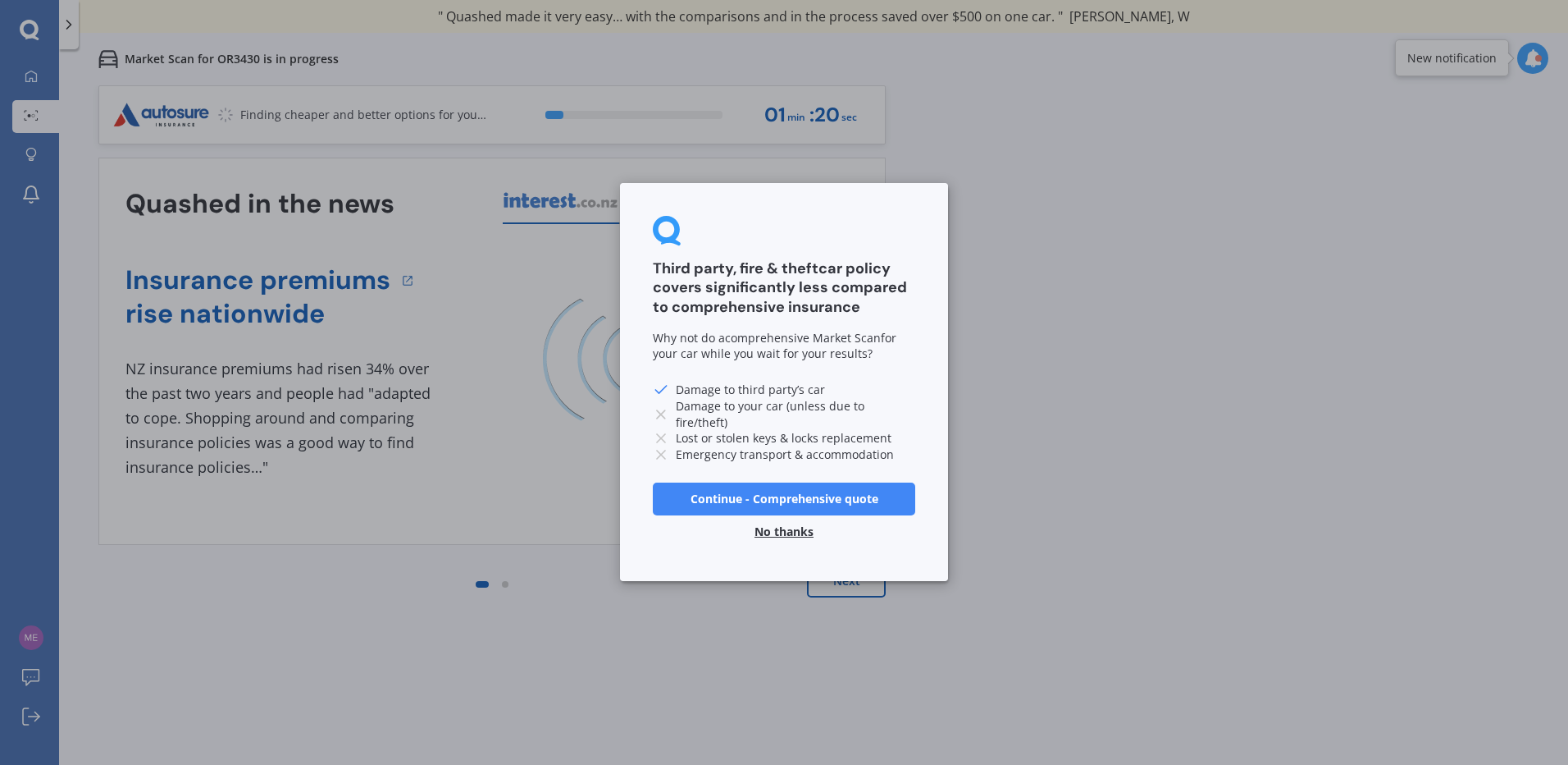
click at [790, 529] on button "No thanks" at bounding box center [784, 532] width 78 height 33
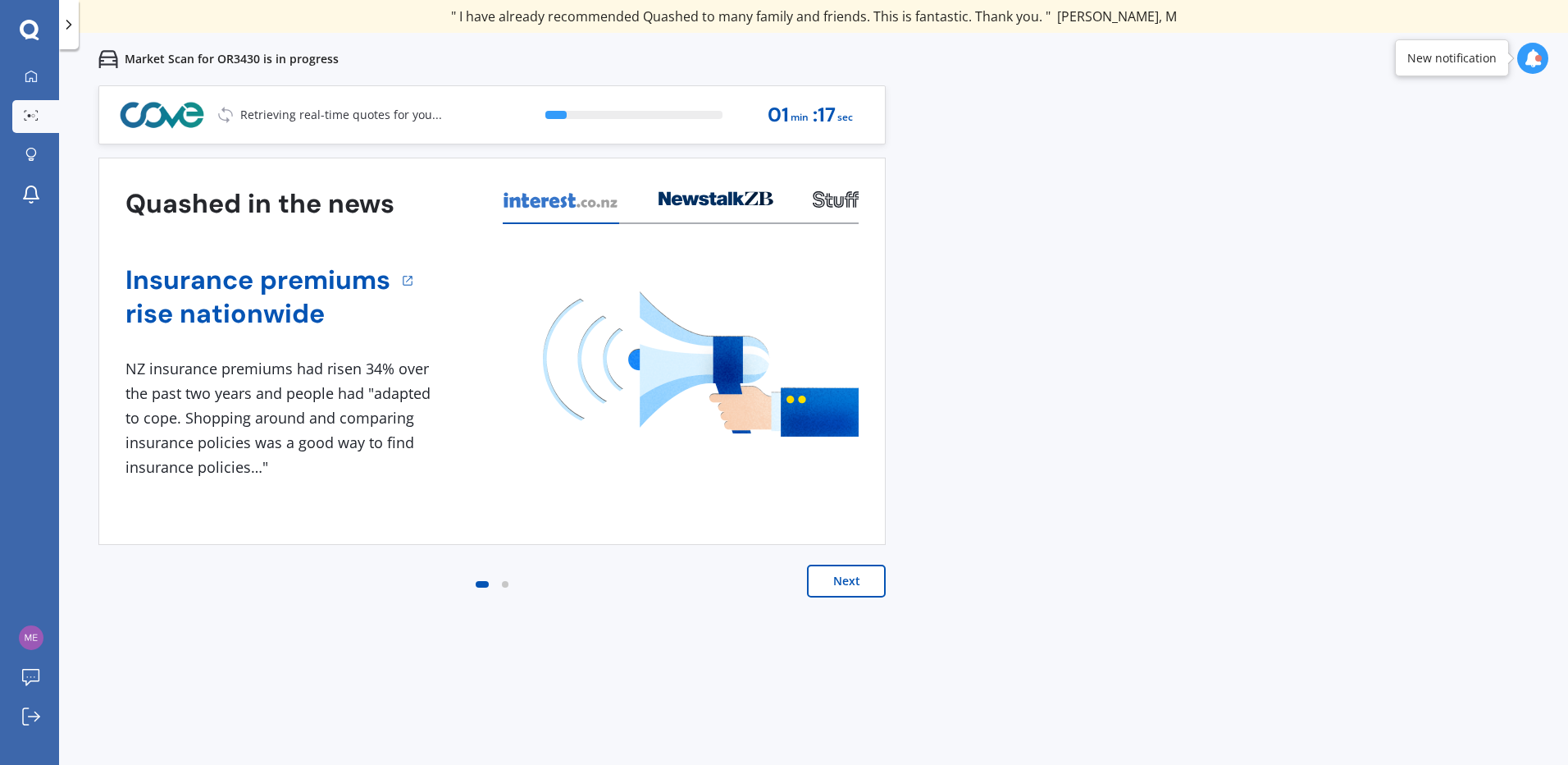
click at [857, 586] on button "Next" at bounding box center [846, 581] width 78 height 33
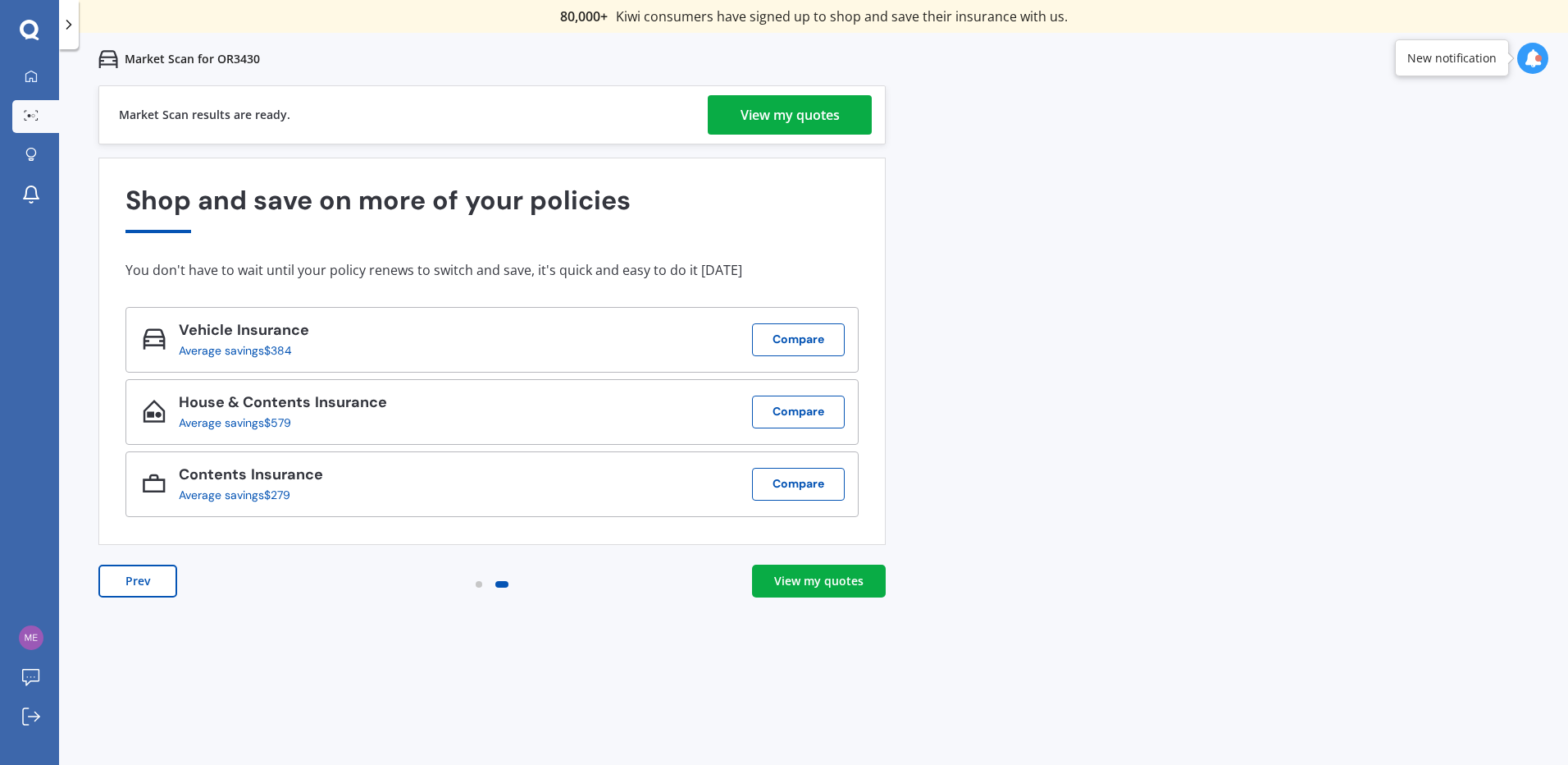
click at [775, 118] on div "View my quotes" at bounding box center [790, 115] width 99 height 40
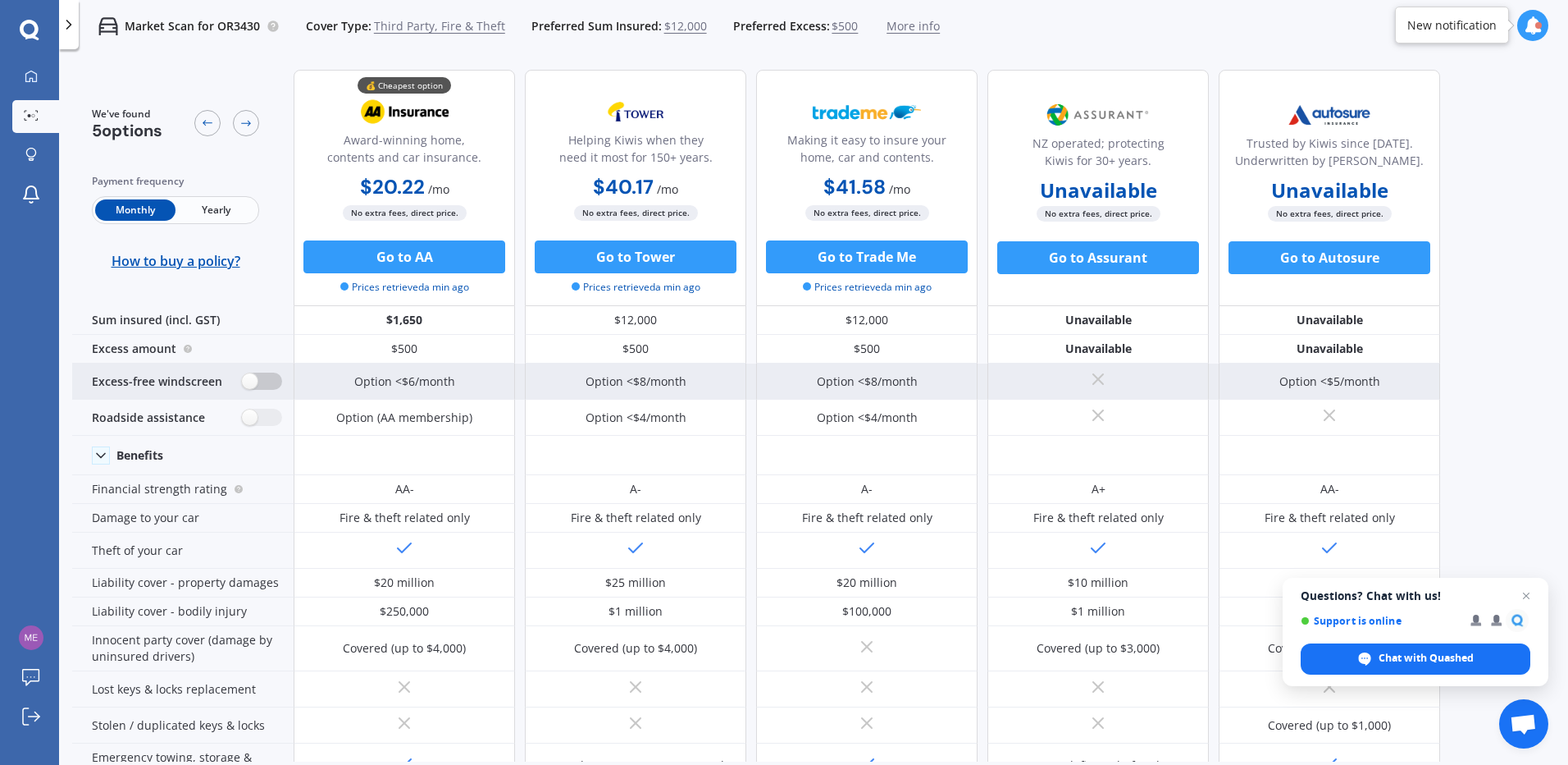
click at [245, 382] on label at bounding box center [262, 381] width 40 height 17
radio input "true"
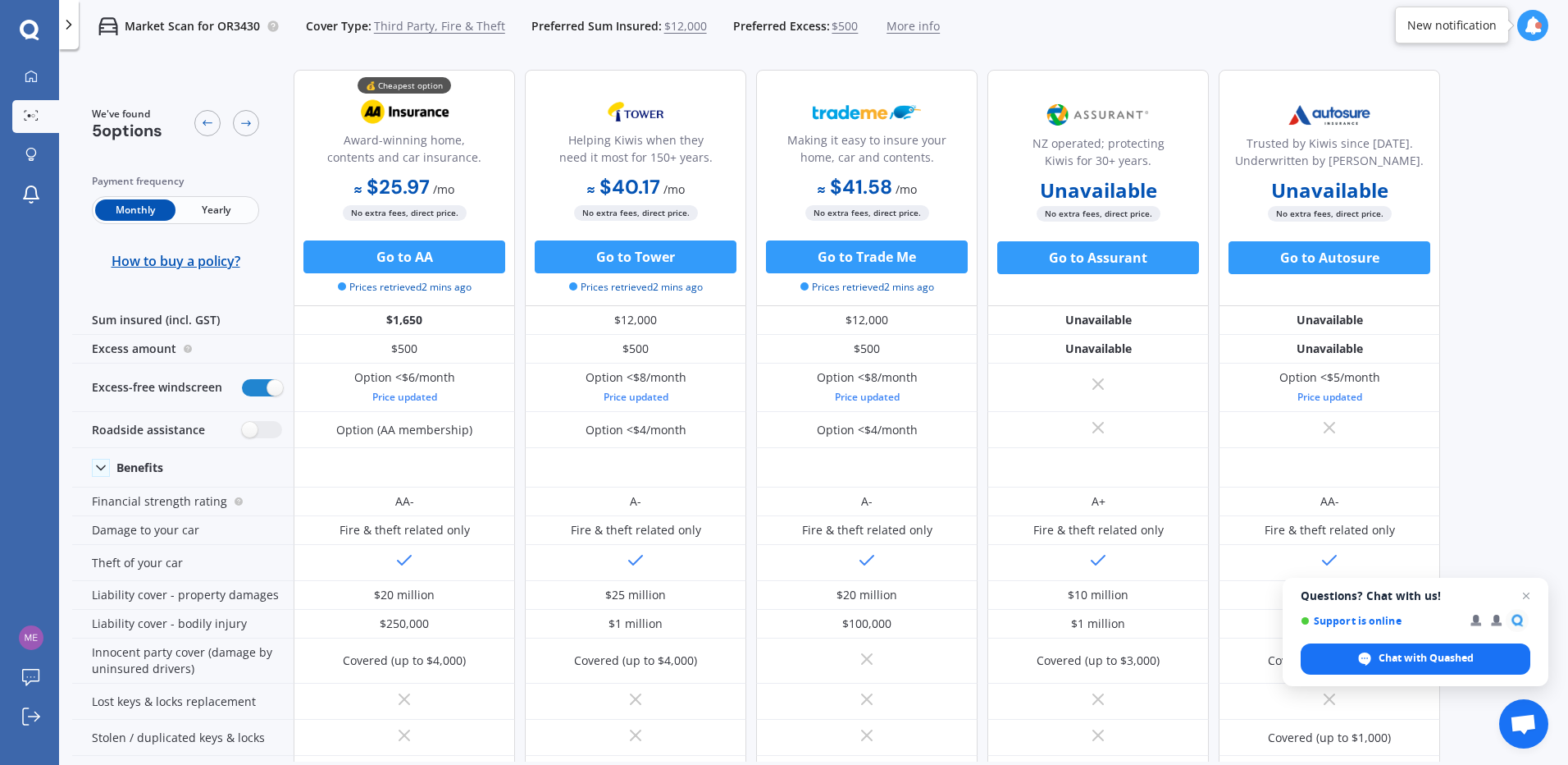
click at [210, 210] on span "Yearly" at bounding box center [215, 209] width 80 height 22
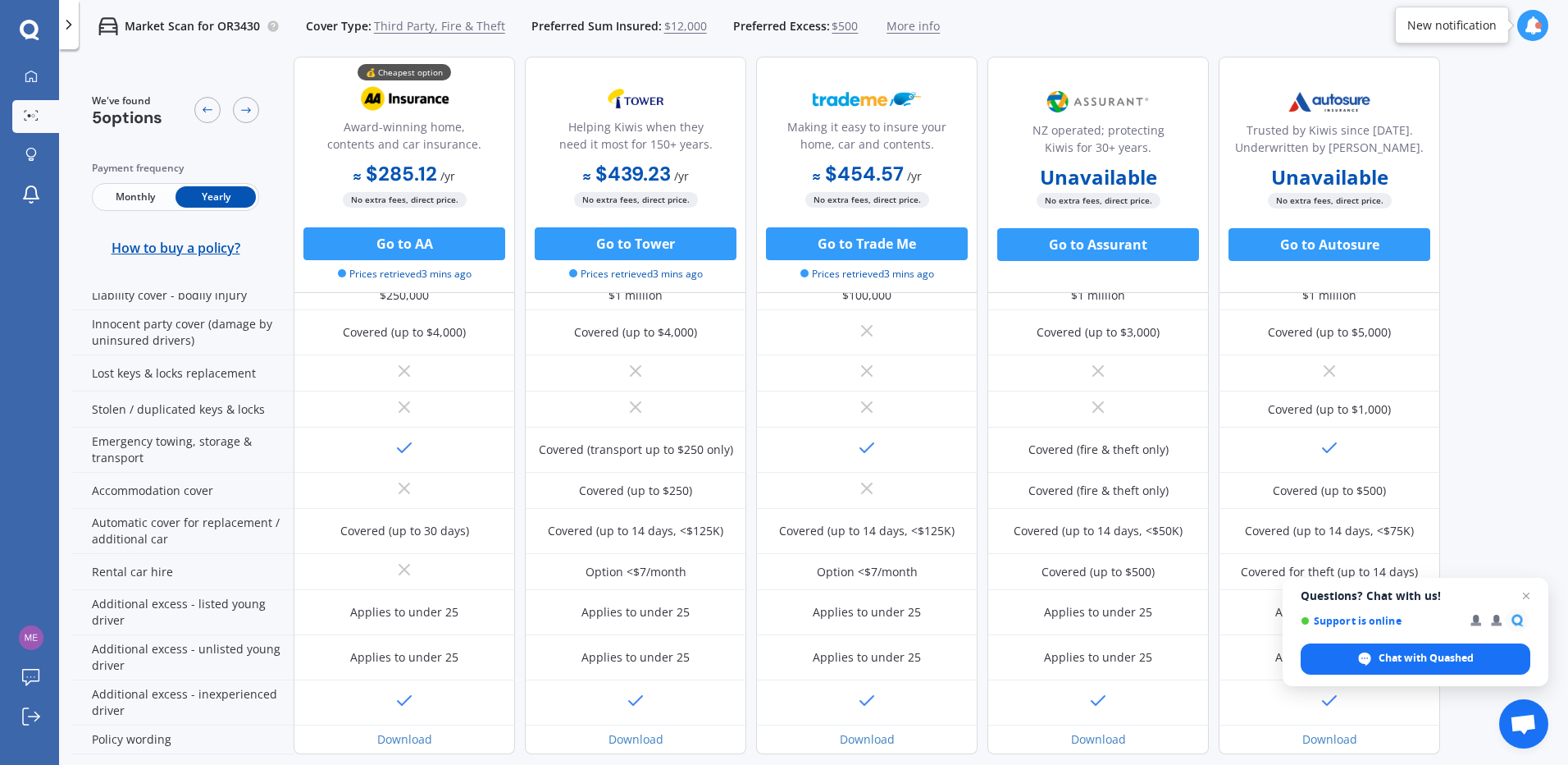
scroll to position [396, 0]
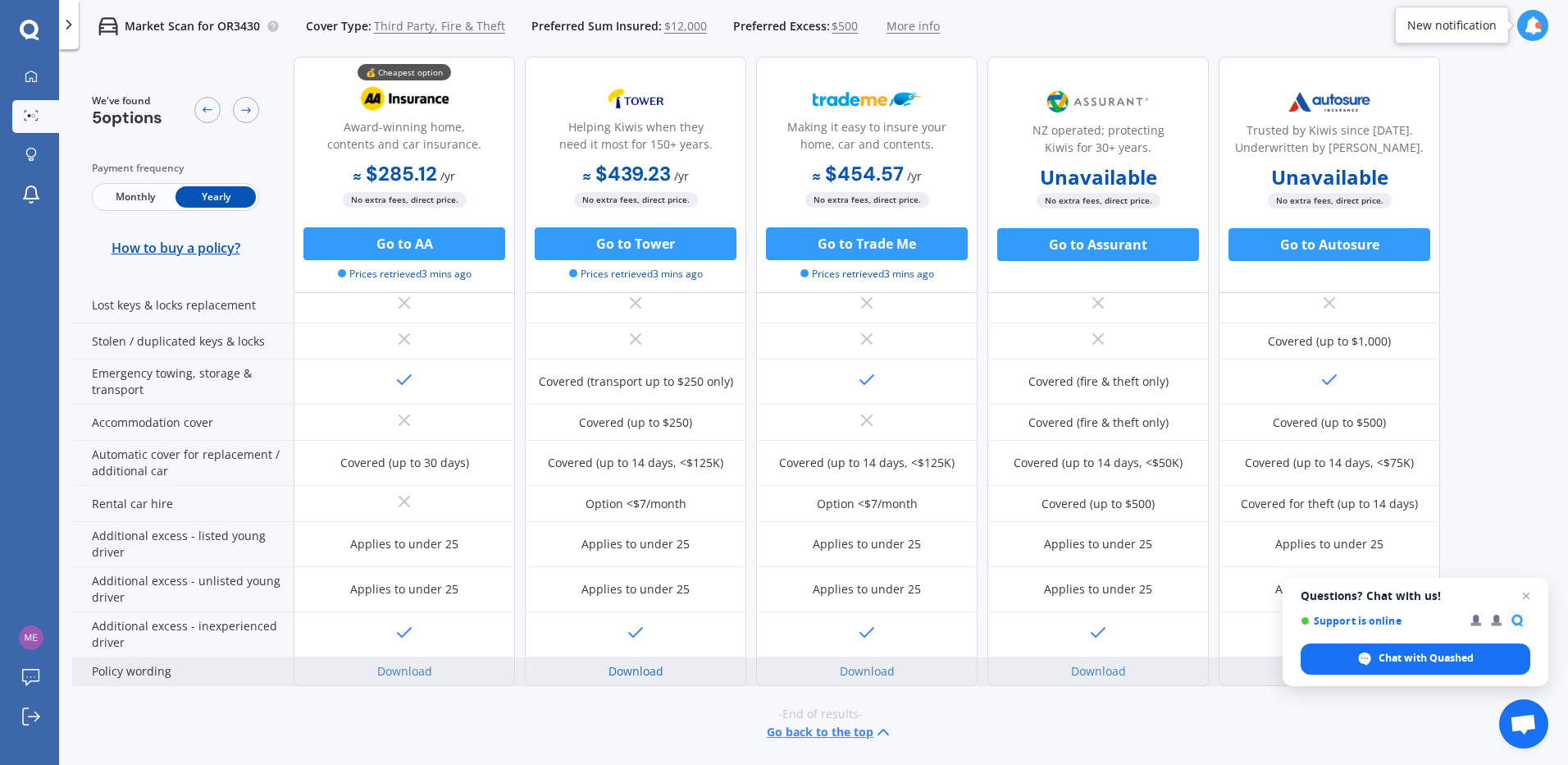
click at [635, 670] on link "Download" at bounding box center [636, 671] width 55 height 16
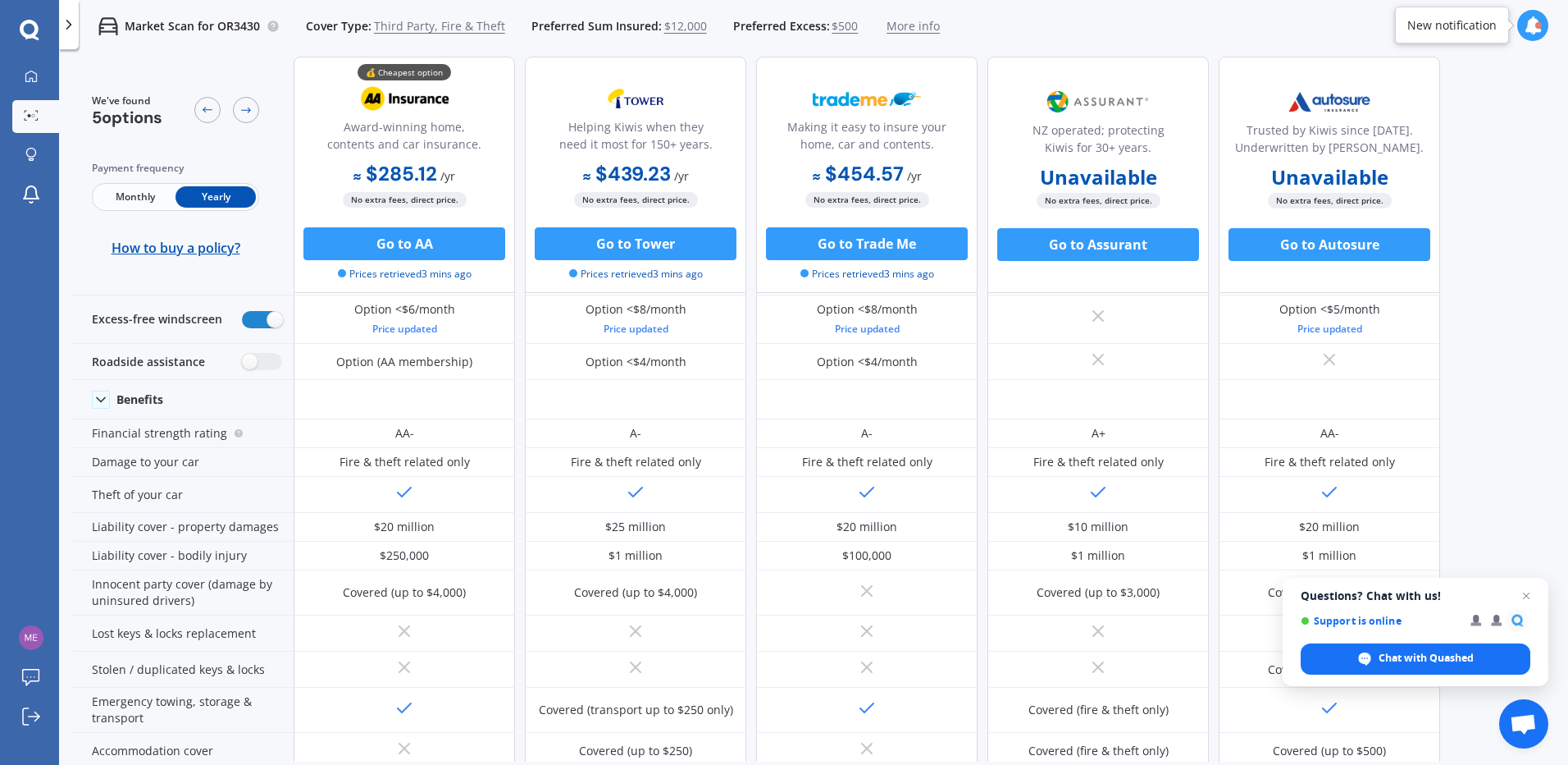
scroll to position [0, 0]
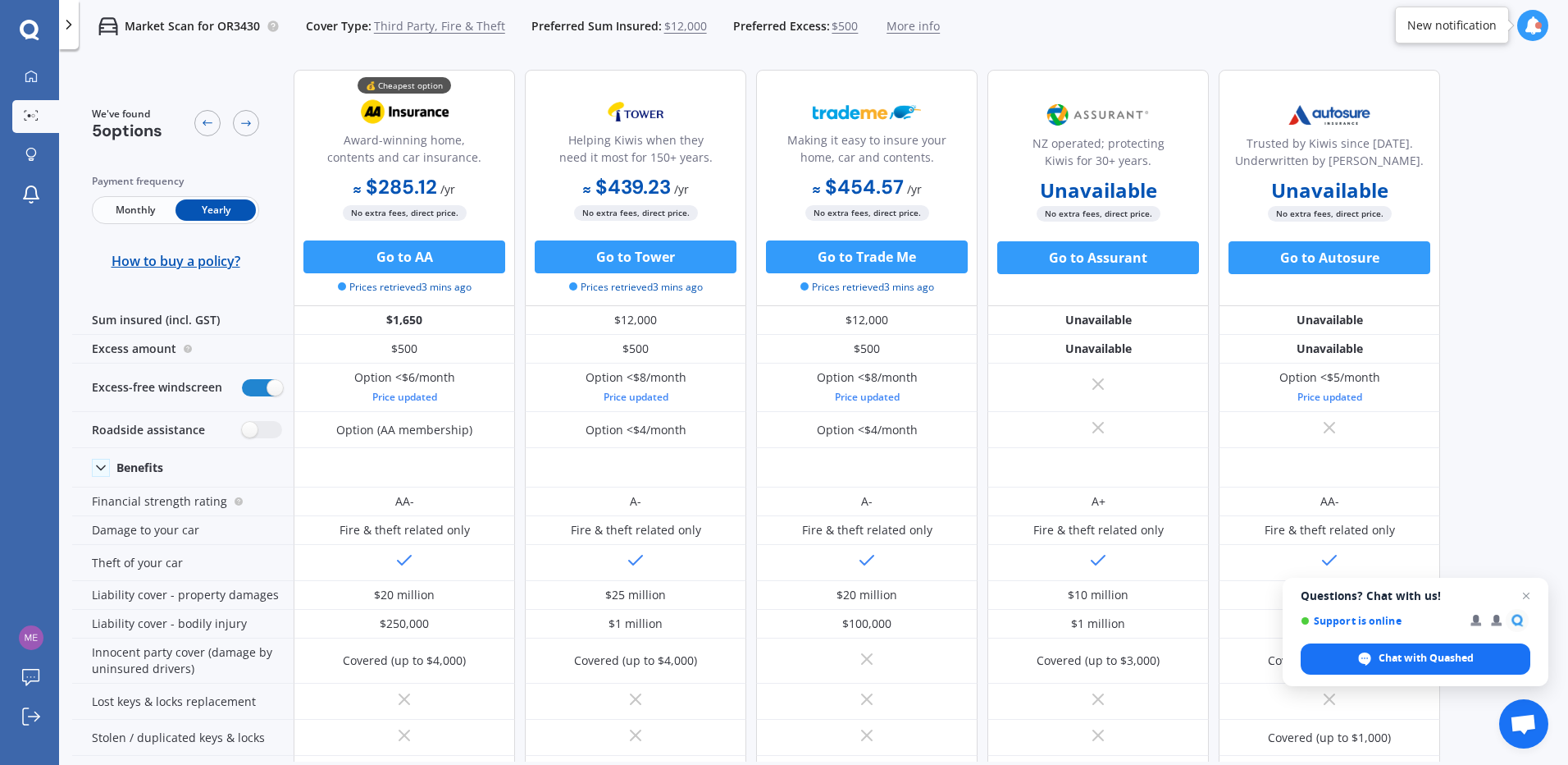
click at [1528, 592] on span "Close chat" at bounding box center [1526, 595] width 20 height 20
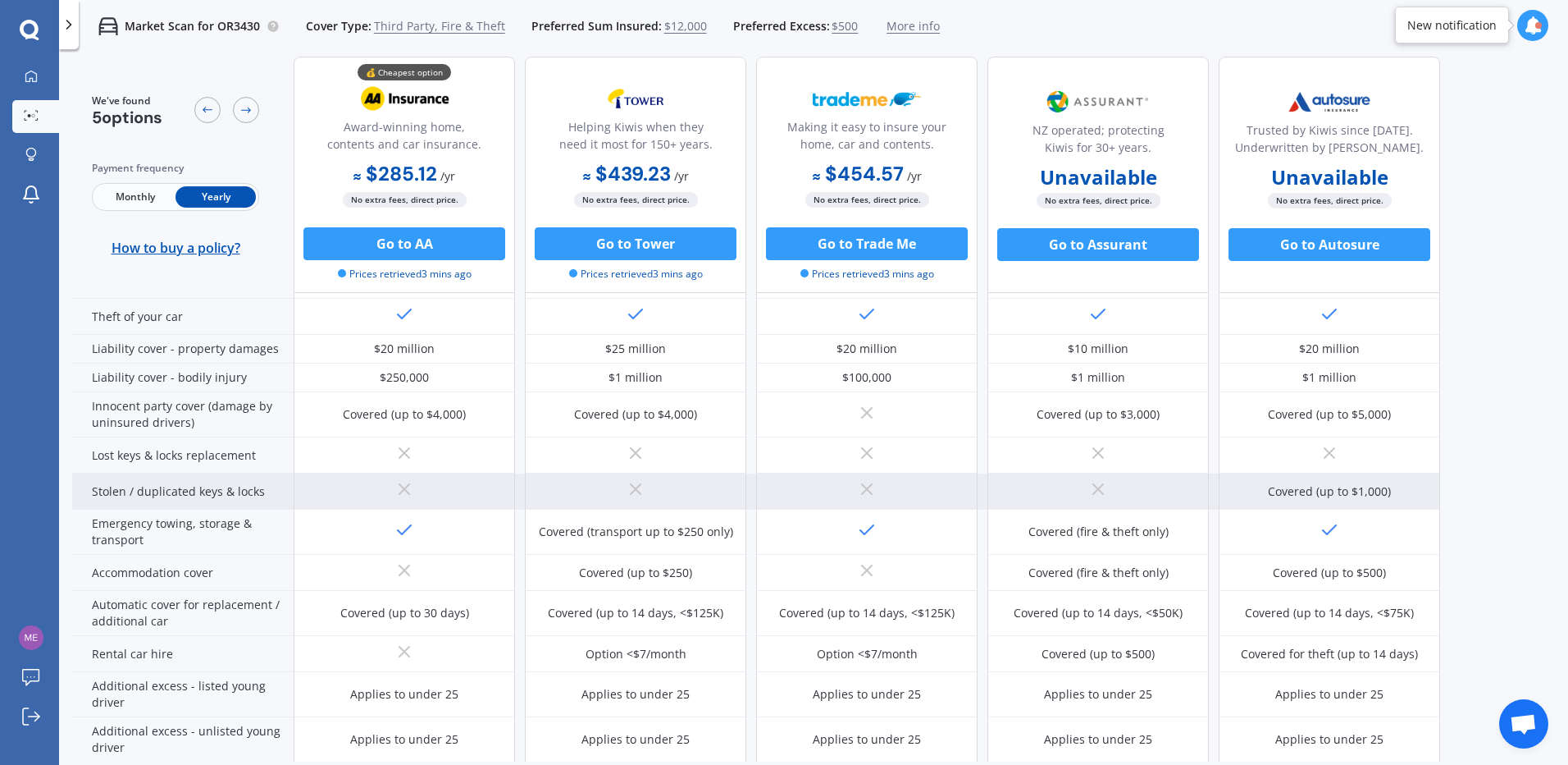
scroll to position [396, 0]
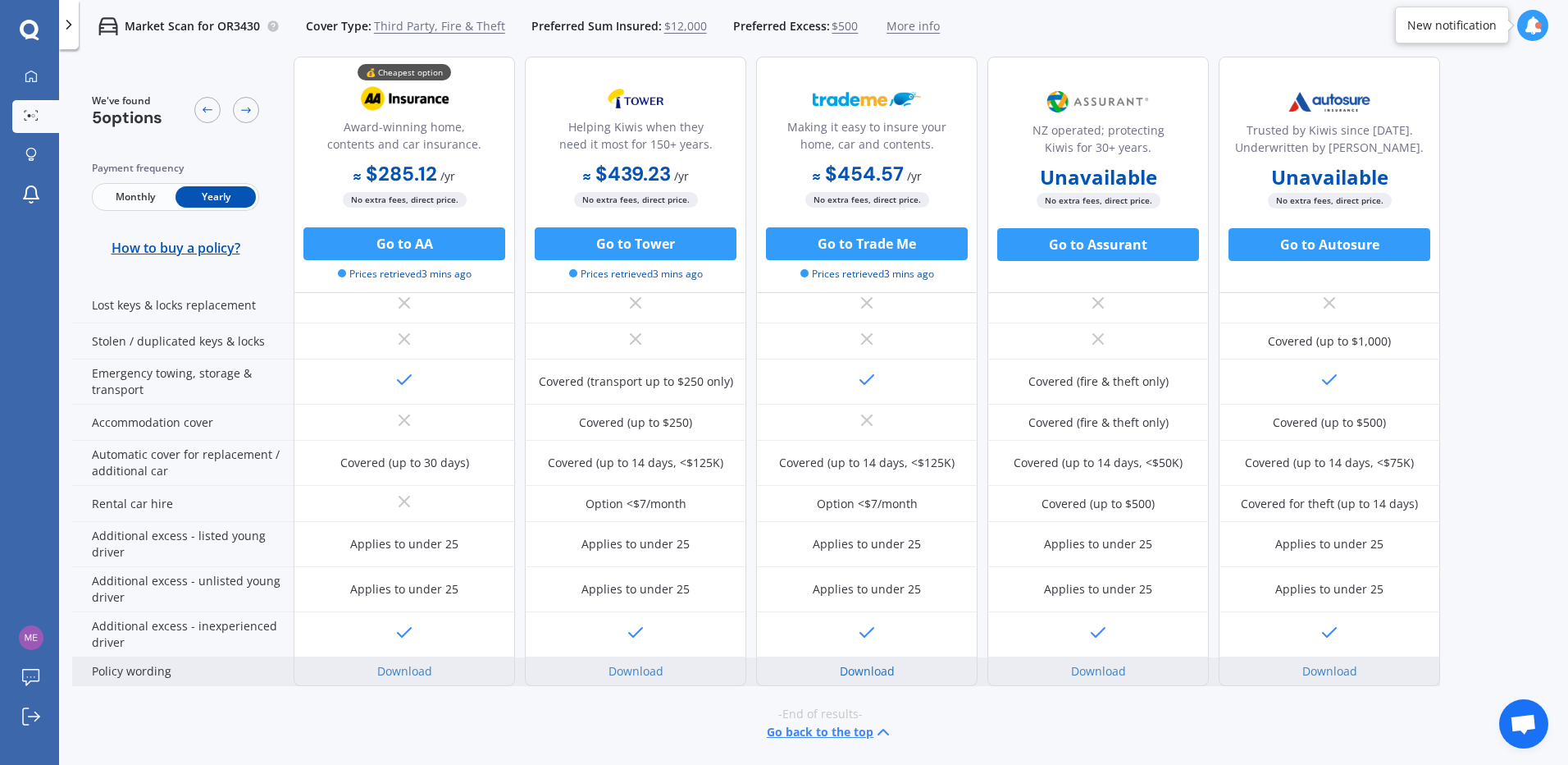
click at [858, 666] on link "Download" at bounding box center [867, 671] width 55 height 16
click at [630, 671] on link "Download" at bounding box center [636, 671] width 55 height 16
